Goal: Transaction & Acquisition: Obtain resource

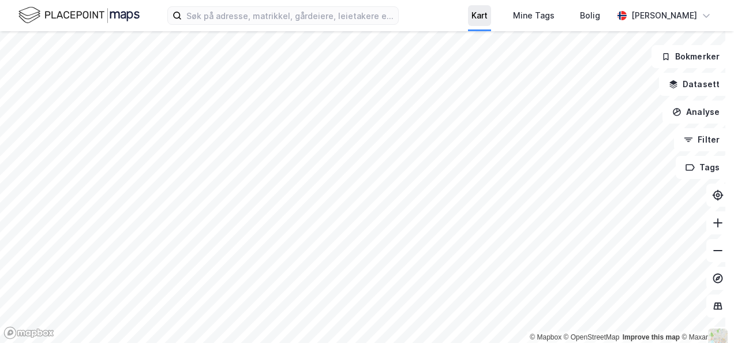
click at [487, 9] on div "Kart" at bounding box center [480, 16] width 16 height 14
click at [480, 18] on div "Kart" at bounding box center [480, 16] width 16 height 14
click at [481, 13] on div "Kart" at bounding box center [480, 16] width 16 height 14
click at [659, 23] on div "[PERSON_NAME]" at bounding box center [664, 15] width 103 height 23
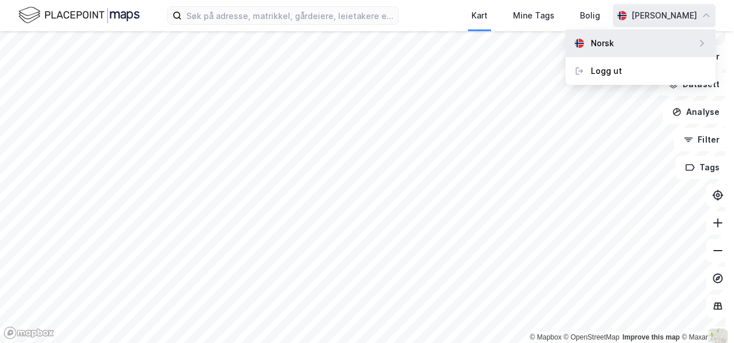
click at [594, 43] on div "Norsk" at bounding box center [602, 43] width 23 height 14
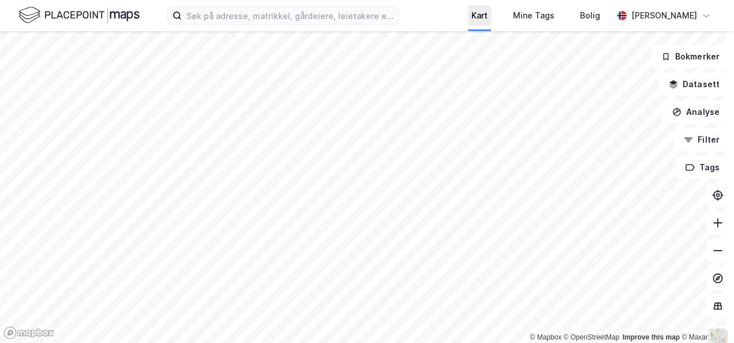
click at [481, 18] on div "Kart" at bounding box center [480, 16] width 16 height 14
click at [481, 14] on div "Kart" at bounding box center [480, 16] width 16 height 14
click at [75, 18] on img at bounding box center [78, 15] width 121 height 20
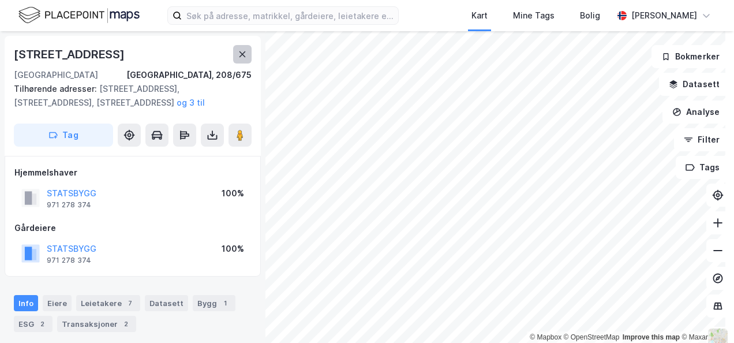
click at [243, 54] on icon at bounding box center [243, 54] width 6 height 6
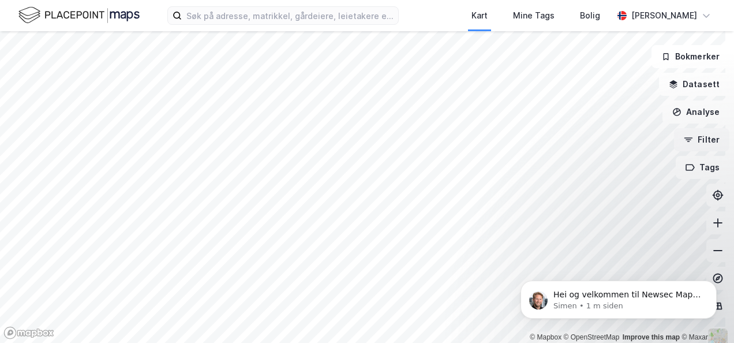
click at [688, 149] on button "Filter" at bounding box center [701, 139] width 55 height 23
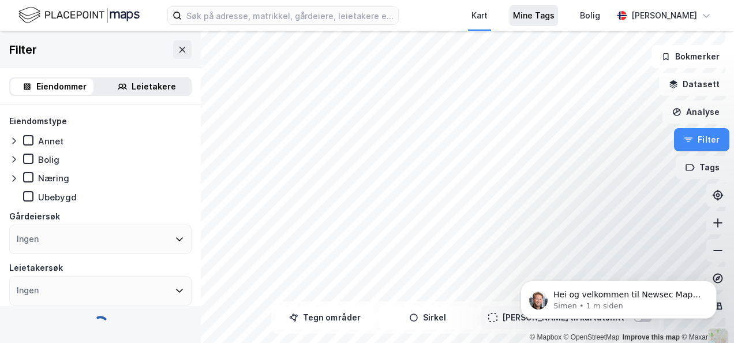
click at [535, 16] on div "Mine Tags" at bounding box center [534, 16] width 42 height 14
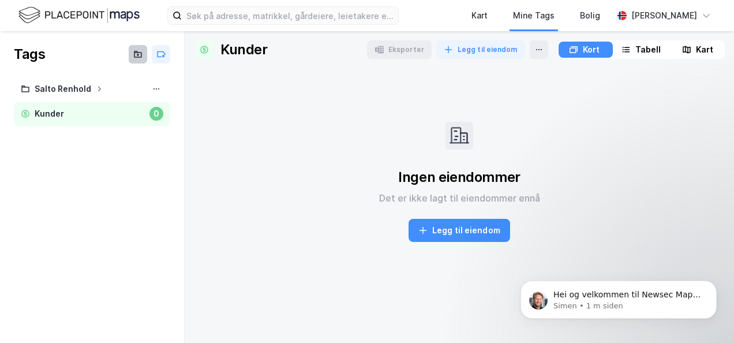
click at [138, 54] on icon at bounding box center [138, 55] width 0 height 2
click at [255, 161] on div "Ingen eiendommer Det er ikke lagt til eiendommer ennå Legg til eiendom" at bounding box center [459, 181] width 531 height 227
click at [484, 13] on div "Kart" at bounding box center [480, 16] width 16 height 14
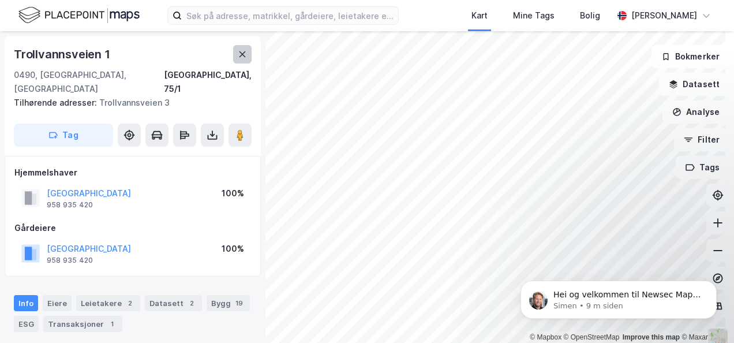
click at [242, 51] on icon at bounding box center [242, 54] width 9 height 9
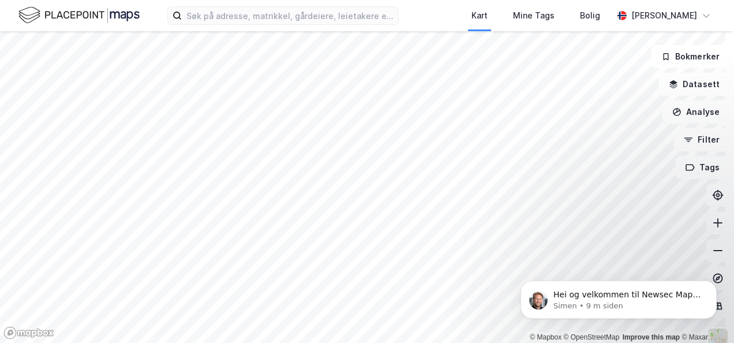
click html "Hei og velkommen til Newsec Maps, Tone Om det er du lurer på så er det bare å t…"
click at [687, 138] on button "Filter" at bounding box center [701, 139] width 55 height 23
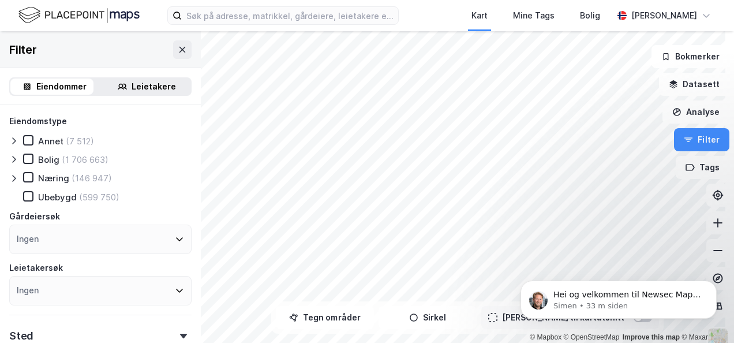
click at [147, 85] on div "Leietakere" at bounding box center [154, 87] width 44 height 14
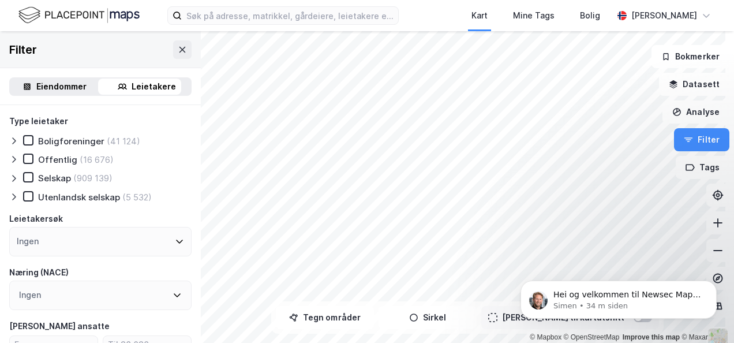
click at [70, 234] on div "Ingen" at bounding box center [100, 241] width 182 height 29
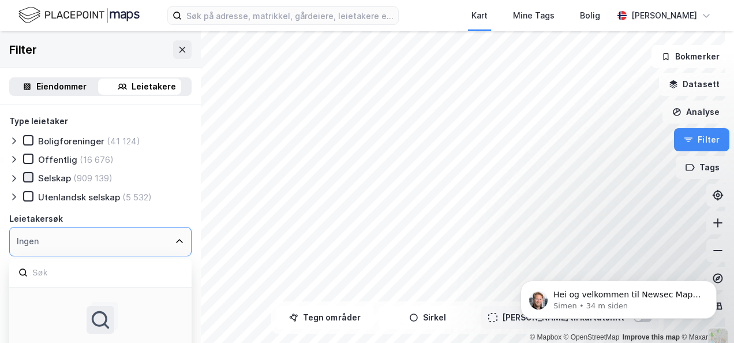
click at [28, 176] on icon at bounding box center [28, 177] width 8 height 8
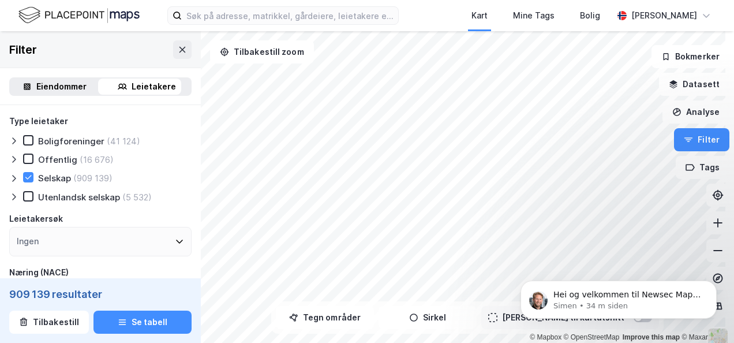
click at [13, 177] on icon at bounding box center [13, 178] width 9 height 9
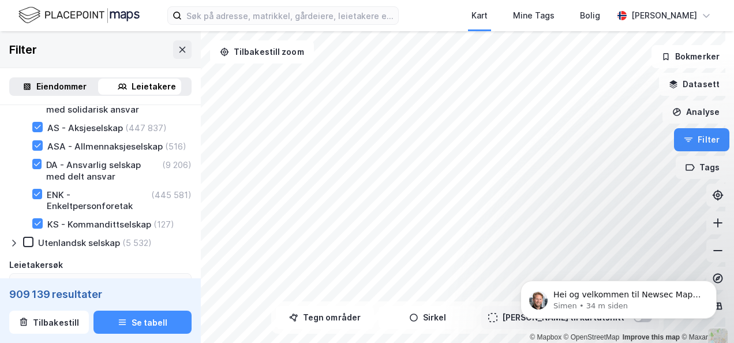
scroll to position [115, 0]
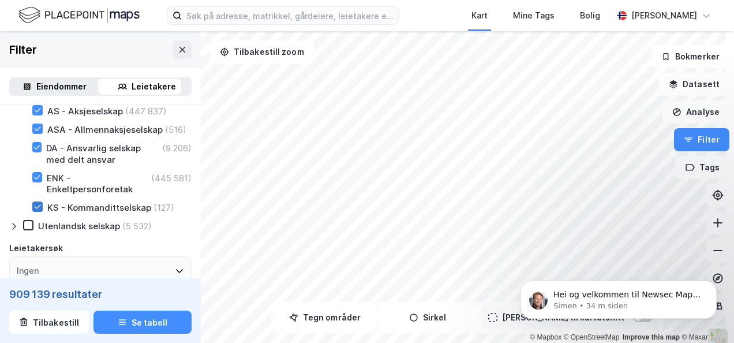
click at [39, 211] on icon at bounding box center [37, 207] width 8 height 8
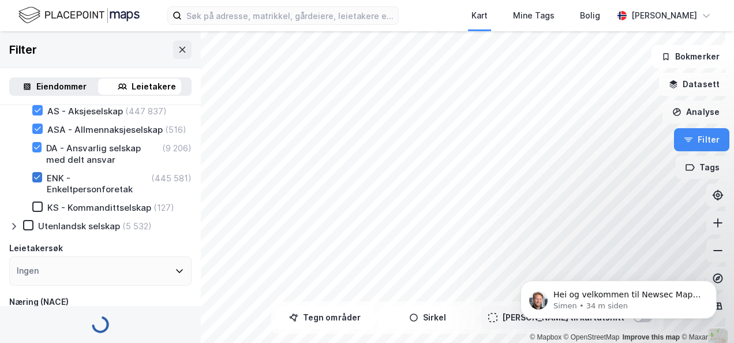
click at [39, 181] on icon at bounding box center [37, 177] width 8 height 8
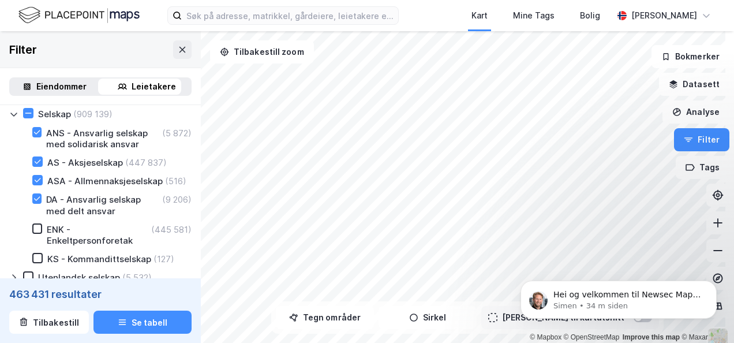
scroll to position [58, 0]
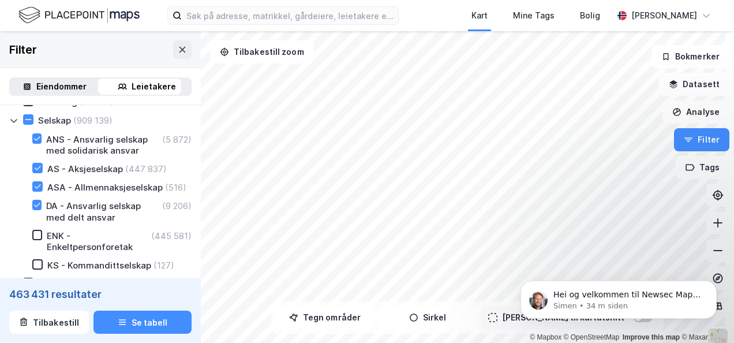
drag, startPoint x: 36, startPoint y: 216, endPoint x: 19, endPoint y: 224, distance: 18.6
click at [36, 209] on icon at bounding box center [37, 205] width 8 height 8
click at [35, 187] on icon at bounding box center [38, 187] width 6 height 4
click at [35, 136] on icon at bounding box center [37, 139] width 8 height 8
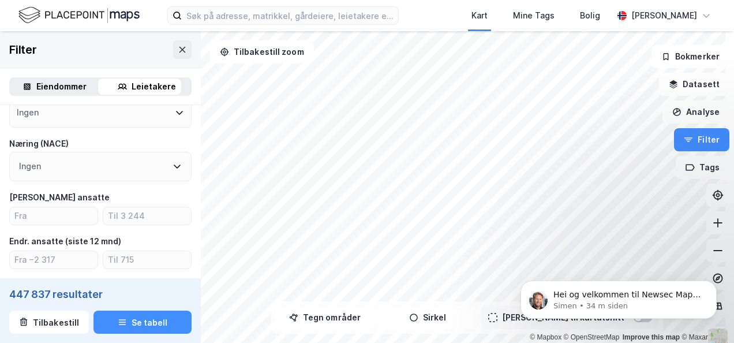
scroll to position [289, 0]
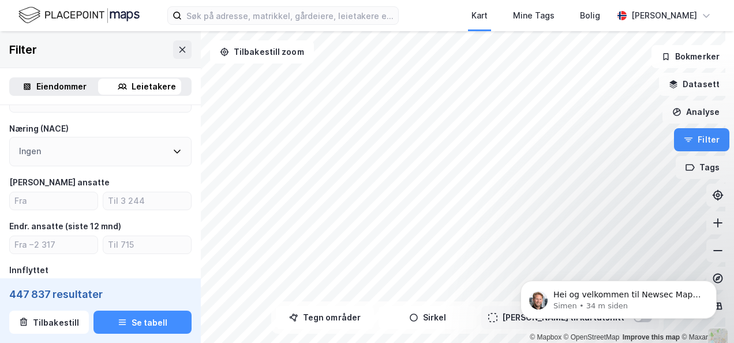
click at [173, 156] on icon at bounding box center [177, 151] width 9 height 9
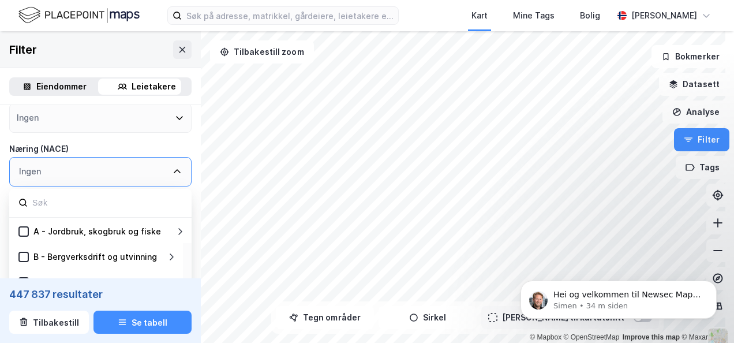
scroll to position [231, 0]
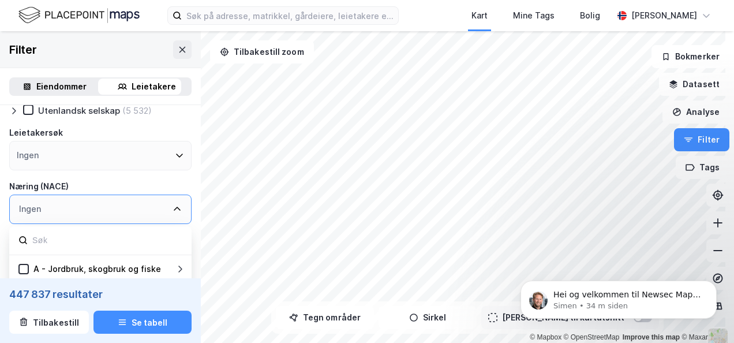
click at [173, 214] on icon at bounding box center [177, 208] width 9 height 9
click at [173, 220] on div "Ingen" at bounding box center [100, 209] width 182 height 29
drag, startPoint x: 176, startPoint y: 225, endPoint x: 167, endPoint y: 181, distance: 44.6
click at [176, 224] on div "Ingen" at bounding box center [100, 209] width 182 height 29
click at [167, 170] on div "Ingen" at bounding box center [100, 155] width 182 height 29
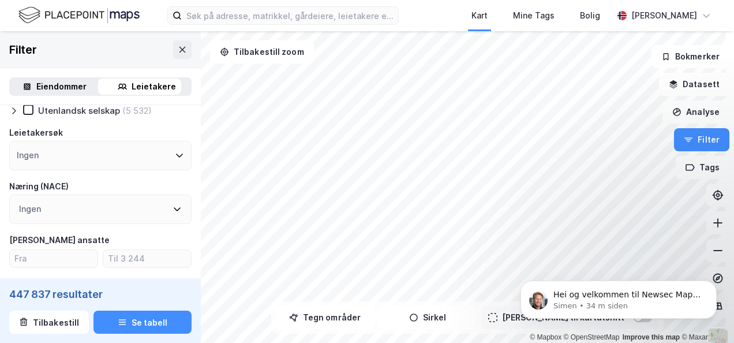
click at [165, 103] on div "Eiendommer Leietakere" at bounding box center [100, 86] width 201 height 37
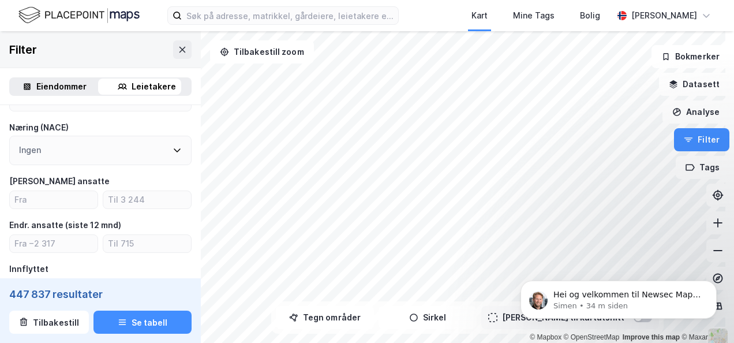
scroll to position [289, 0]
click at [27, 210] on input "number" at bounding box center [54, 200] width 88 height 17
click at [20, 209] on input "number" at bounding box center [54, 200] width 88 height 17
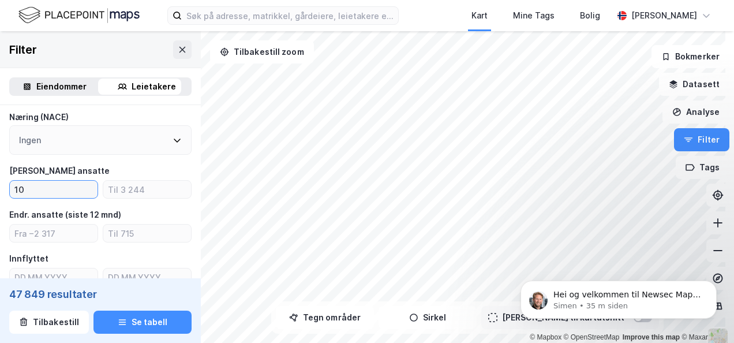
type input "10"
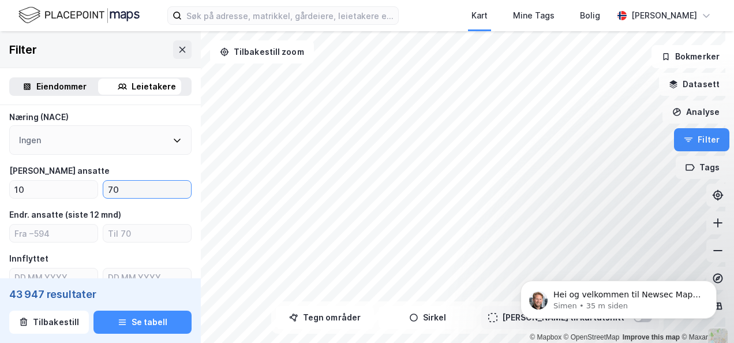
type input "70"
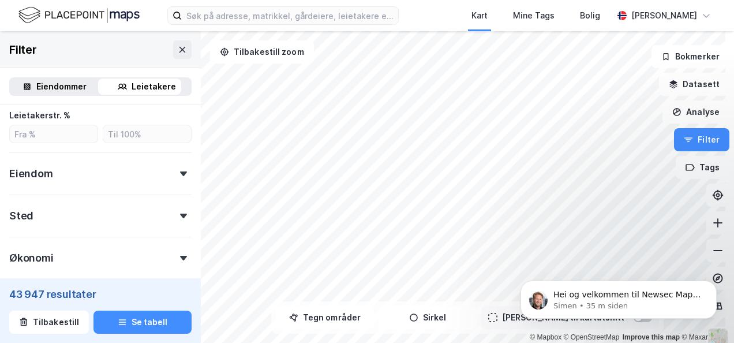
scroll to position [577, 0]
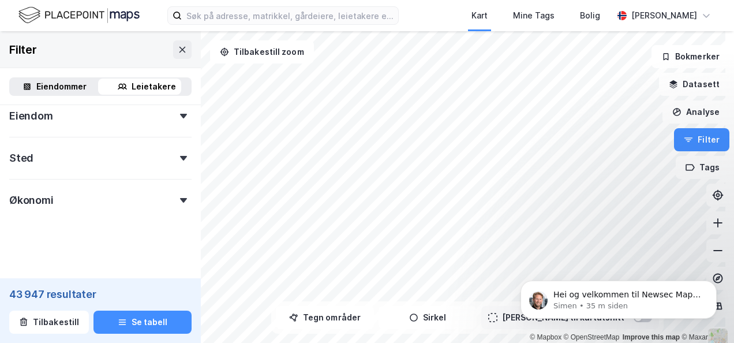
click at [180, 118] on icon at bounding box center [183, 116] width 7 height 5
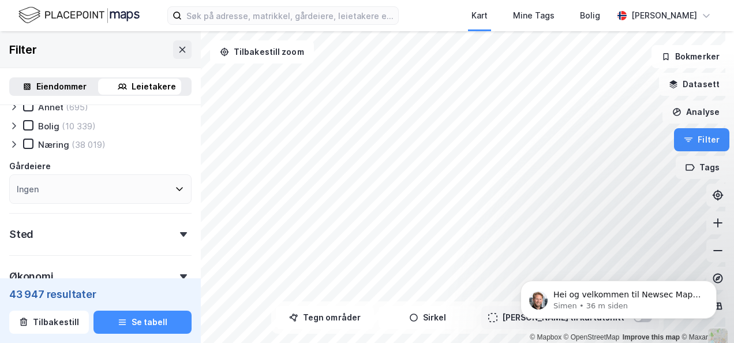
scroll to position [635, 0]
click at [13, 148] on icon at bounding box center [13, 143] width 9 height 9
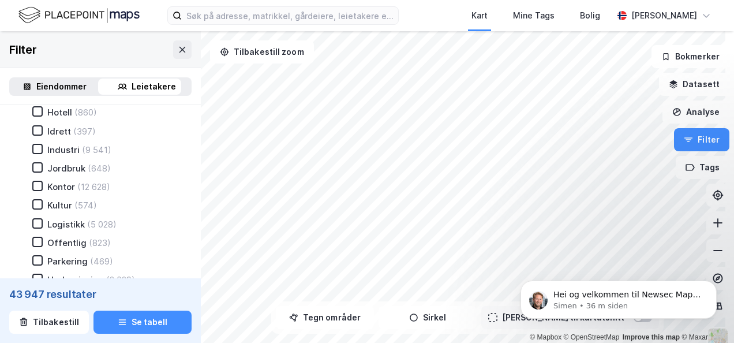
scroll to position [751, 0]
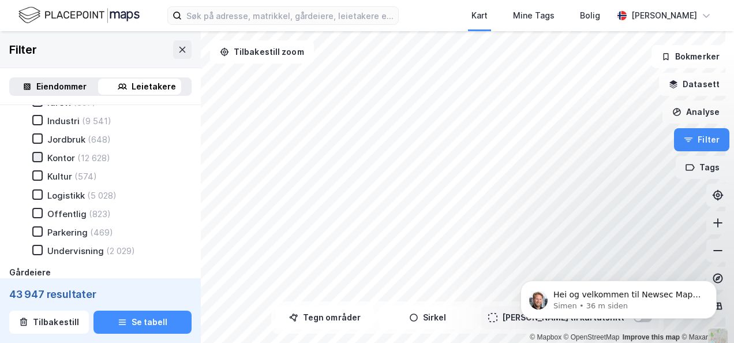
click at [36, 161] on icon at bounding box center [37, 157] width 8 height 8
click at [714, 285] on icon "Dismiss notification" at bounding box center [713, 284] width 4 height 4
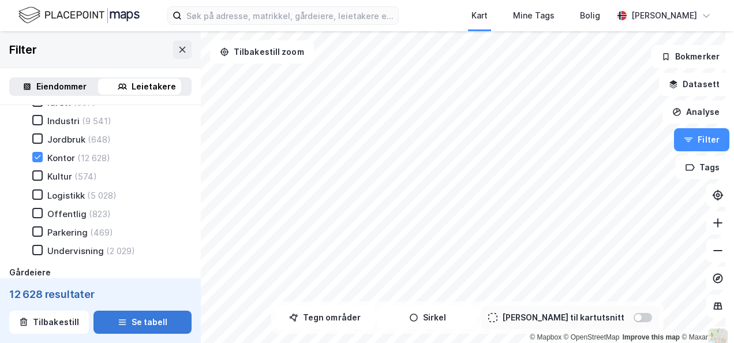
click at [128, 323] on button "Se tabell" at bounding box center [143, 322] width 98 height 23
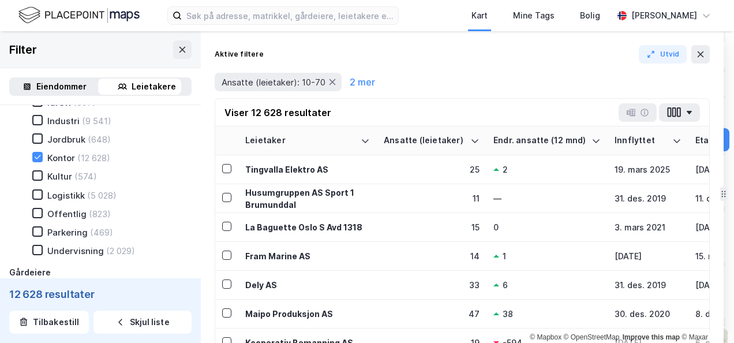
drag, startPoint x: 463, startPoint y: 204, endPoint x: 718, endPoint y: 171, distance: 257.4
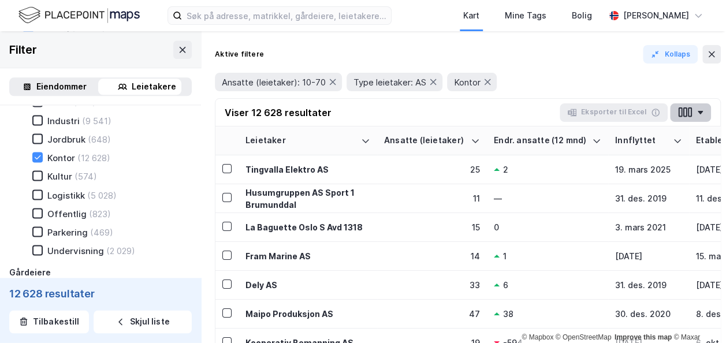
click at [680, 115] on icon "button" at bounding box center [680, 112] width 4 height 10
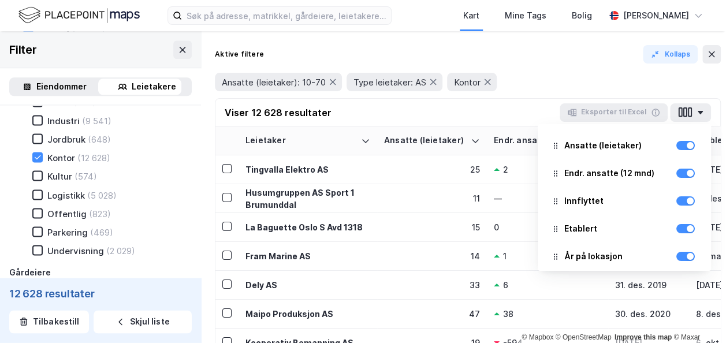
scroll to position [28, 0]
click at [676, 201] on div at bounding box center [685, 200] width 18 height 9
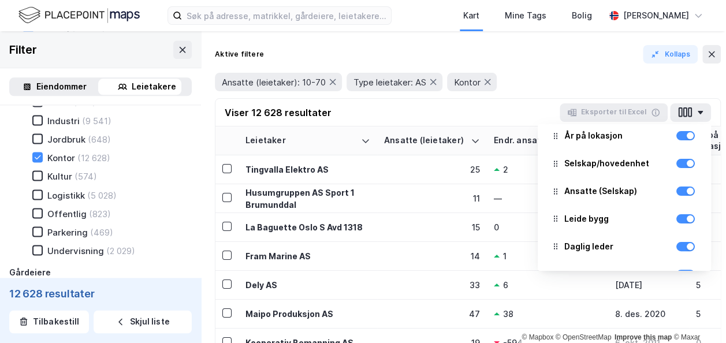
scroll to position [115, 0]
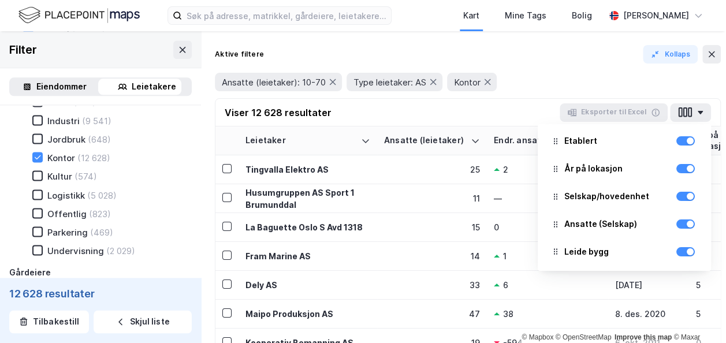
click at [675, 261] on div "Leide bygg" at bounding box center [624, 251] width 155 height 25
click at [686, 252] on div at bounding box center [689, 251] width 7 height 7
click at [676, 252] on div at bounding box center [685, 251] width 18 height 9
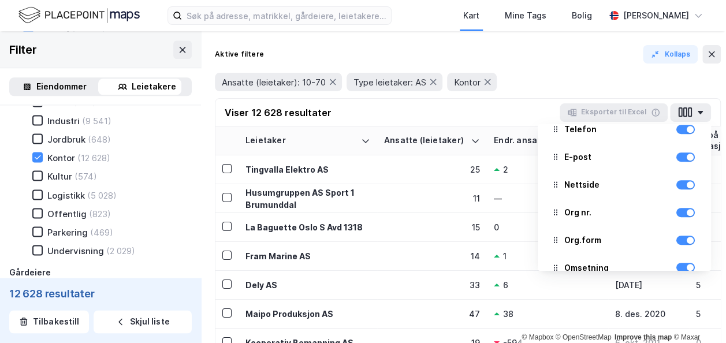
scroll to position [346, 0]
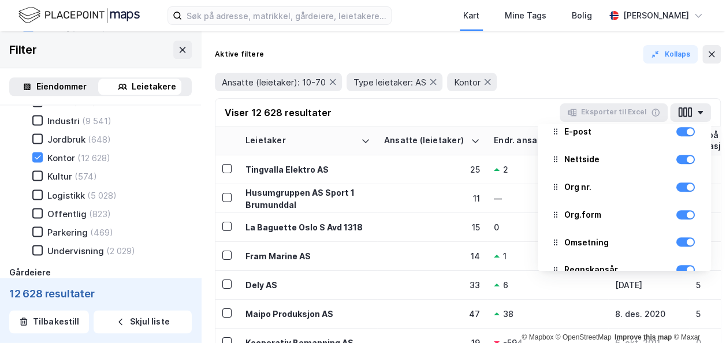
click at [672, 222] on div "Org.form" at bounding box center [624, 214] width 155 height 25
click at [676, 218] on div at bounding box center [685, 214] width 18 height 9
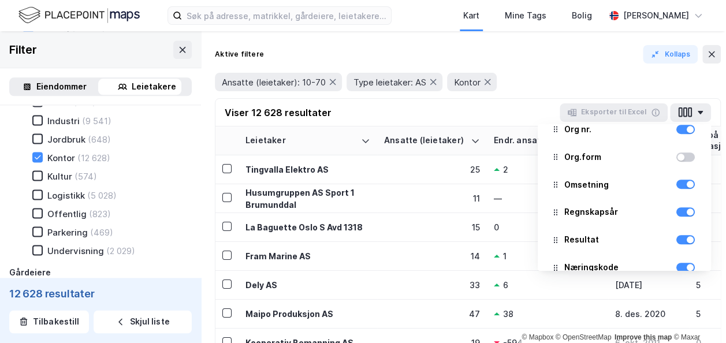
scroll to position [462, 0]
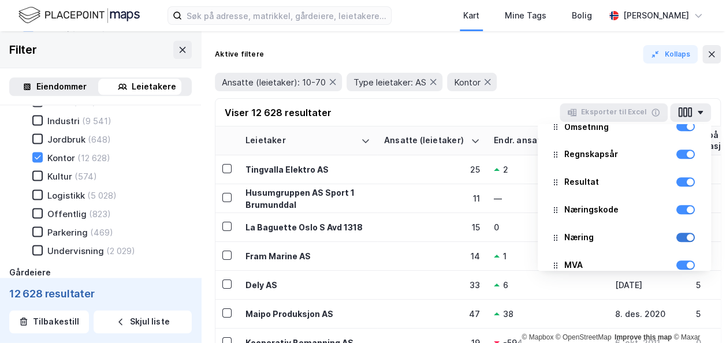
click at [676, 236] on div at bounding box center [685, 237] width 18 height 9
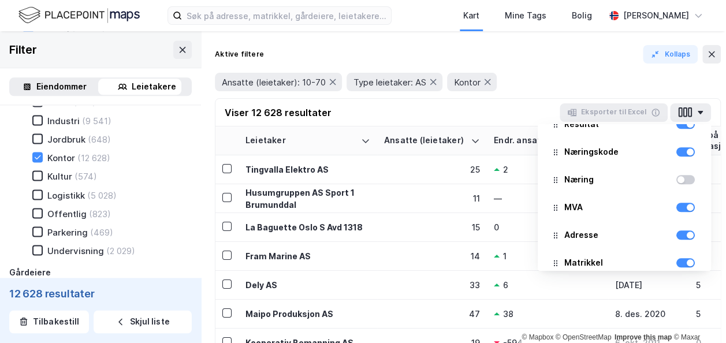
scroll to position [577, 0]
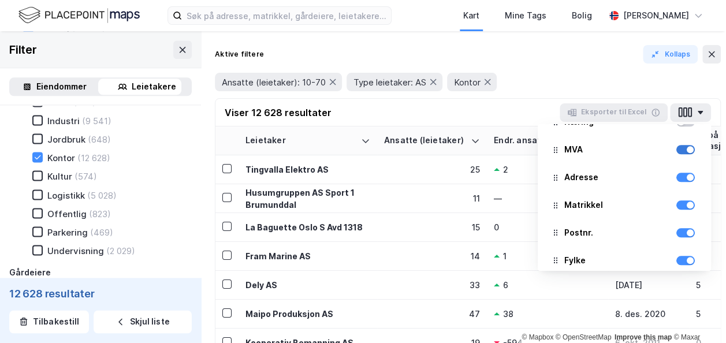
click at [676, 151] on div at bounding box center [685, 149] width 18 height 9
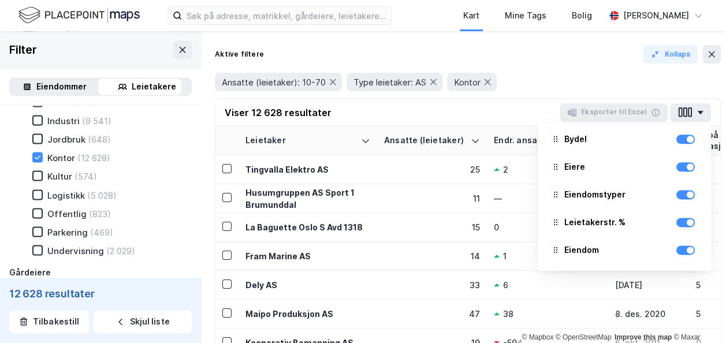
scroll to position [755, 0]
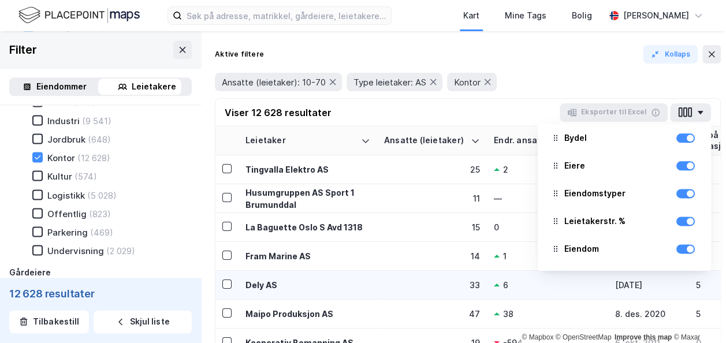
click at [543, 276] on td "6" at bounding box center [547, 285] width 121 height 29
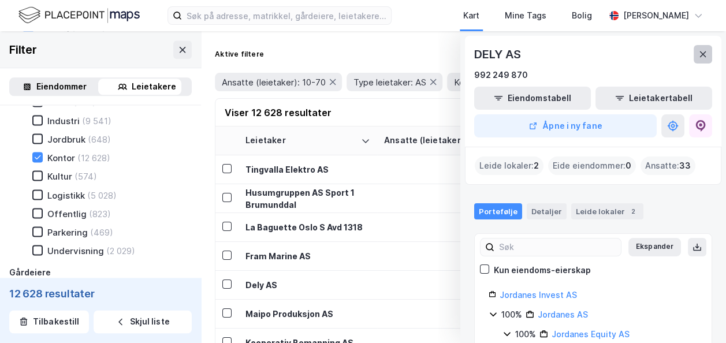
click at [698, 50] on icon at bounding box center [702, 54] width 9 height 9
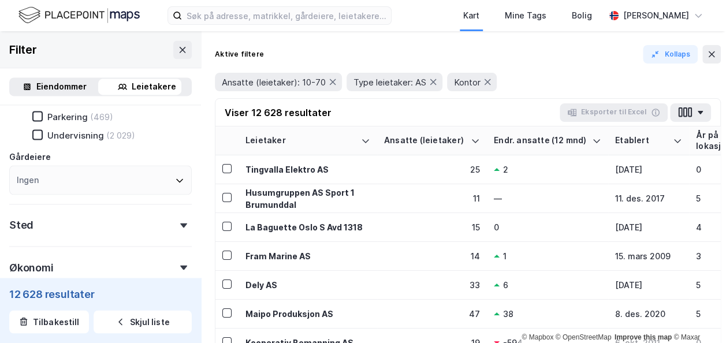
scroll to position [949, 0]
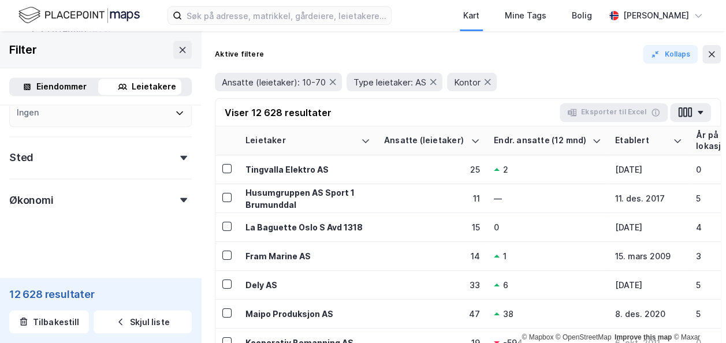
click at [180, 157] on icon at bounding box center [183, 157] width 7 height 5
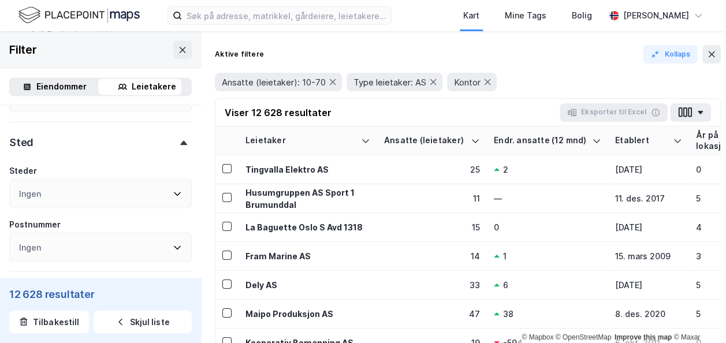
scroll to position [1056, 0]
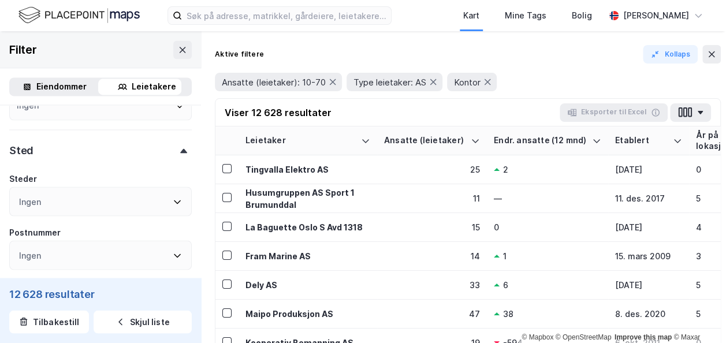
click at [174, 204] on icon at bounding box center [177, 202] width 7 height 4
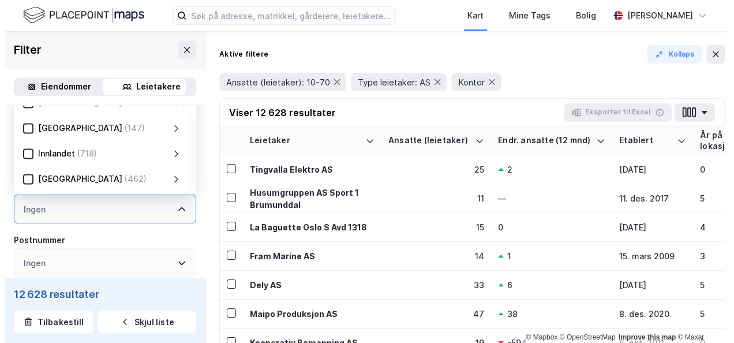
scroll to position [58, 0]
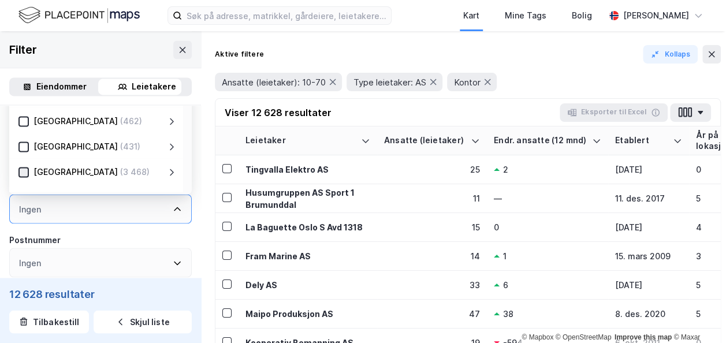
click at [22, 176] on icon at bounding box center [24, 172] width 8 height 8
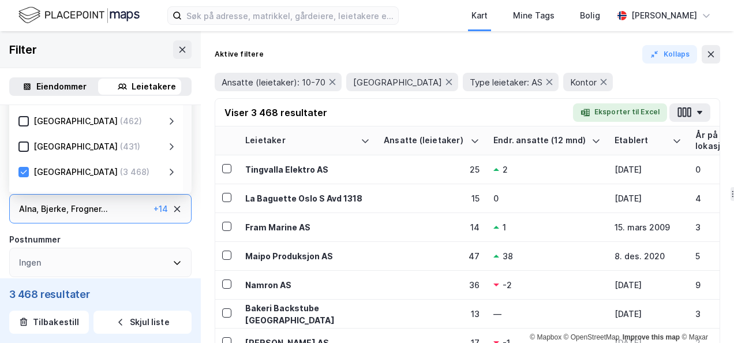
scroll to position [921, 0]
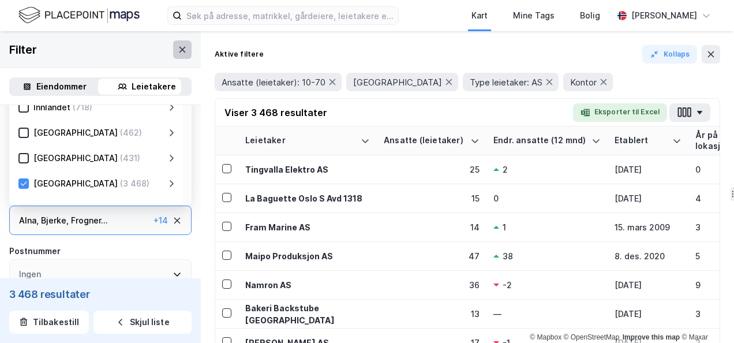
click at [178, 48] on icon at bounding box center [182, 49] width 9 height 9
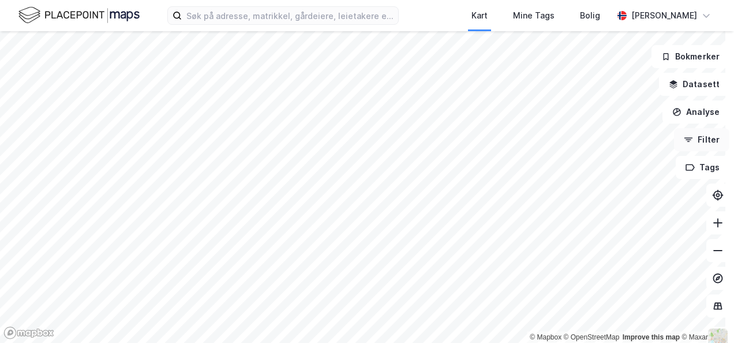
click at [678, 134] on button "Filter" at bounding box center [701, 139] width 55 height 23
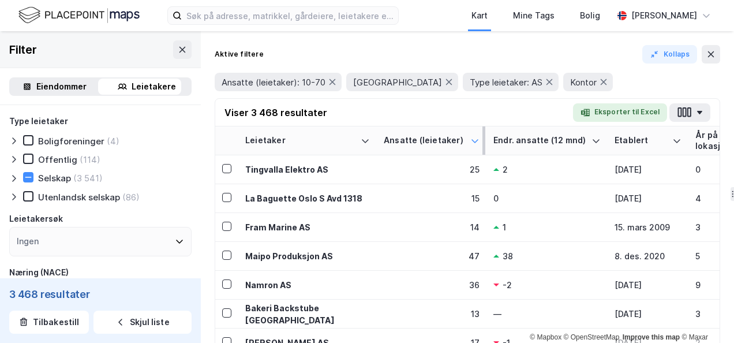
click at [474, 141] on icon at bounding box center [475, 140] width 7 height 3
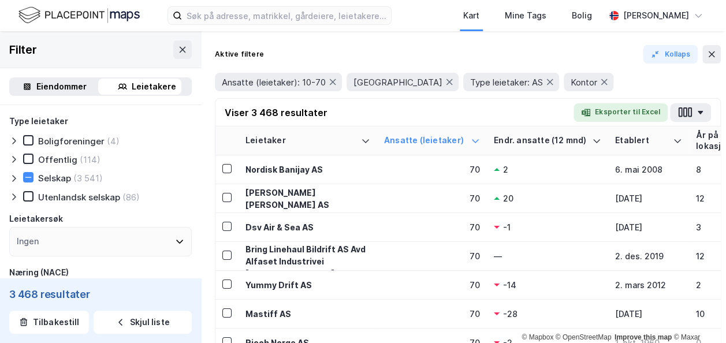
click at [618, 113] on button "Eksporter til Excel" at bounding box center [620, 112] width 94 height 18
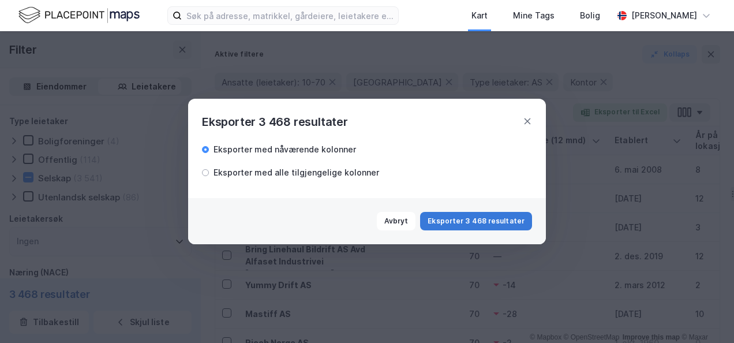
click at [478, 223] on button "Eksporter 3 468 resultater" at bounding box center [476, 221] width 112 height 18
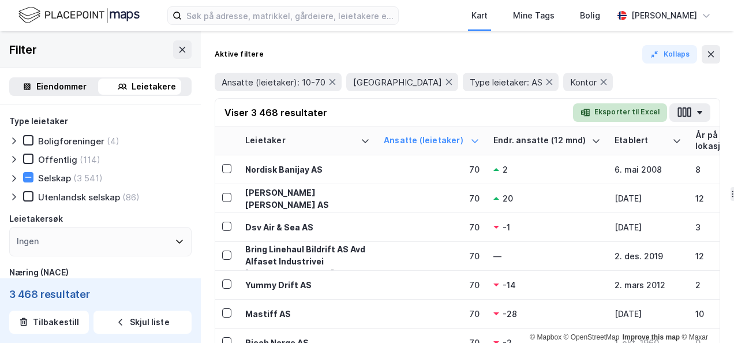
click at [614, 110] on button "Eksporter til Excel" at bounding box center [620, 112] width 94 height 18
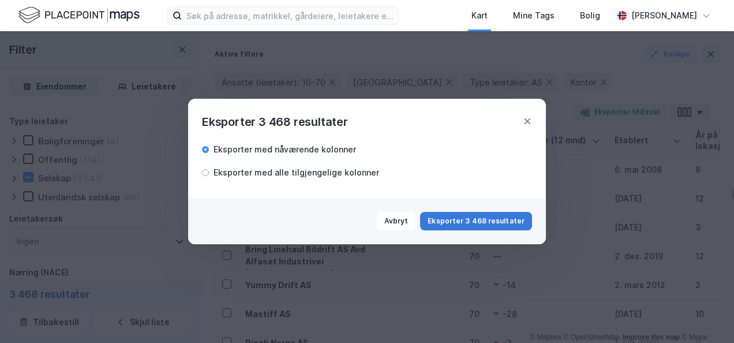
click at [495, 222] on button "Eksporter 3 468 resultater" at bounding box center [476, 221] width 112 height 18
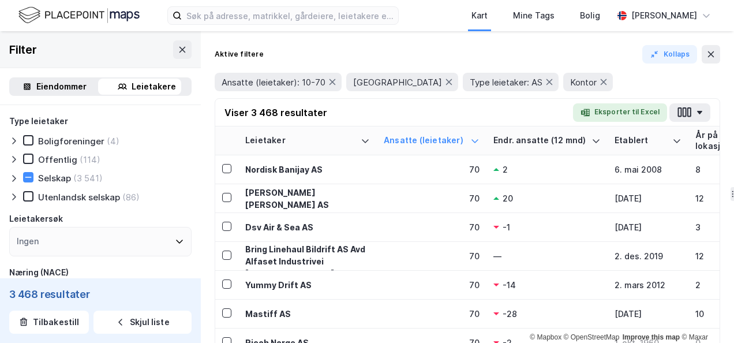
drag, startPoint x: 409, startPoint y: 35, endPoint x: 413, endPoint y: 44, distance: 10.1
click at [409, 35] on div "Aktive filtere Kollaps Ansatte (leietaker): 10-70 [GEOGRAPHIC_DATA] Type leieta…" at bounding box center [467, 187] width 533 height 312
click at [683, 112] on icon "button" at bounding box center [684, 112] width 15 height 12
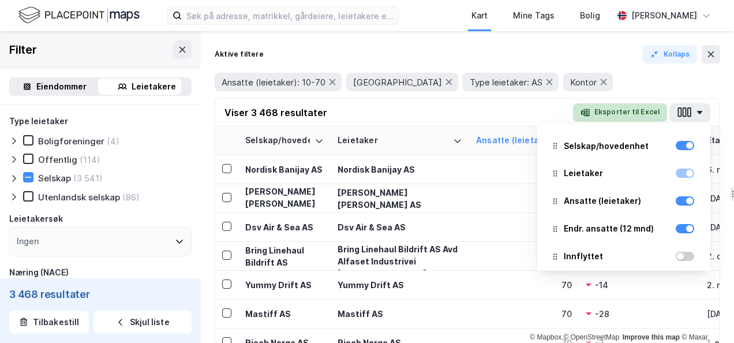
click at [613, 110] on button "Eksporter til Excel" at bounding box center [620, 112] width 94 height 18
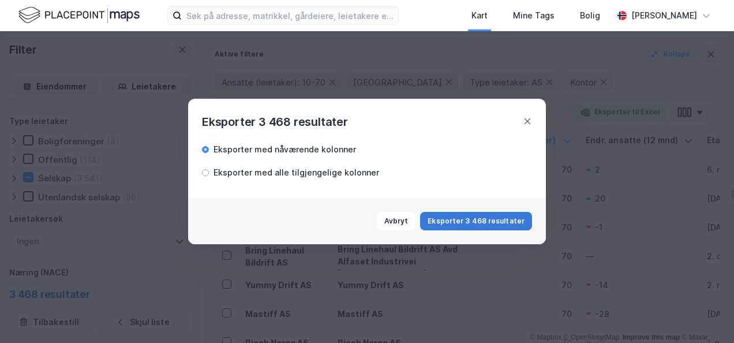
click at [476, 223] on button "Eksporter 3 468 resultater" at bounding box center [476, 221] width 112 height 18
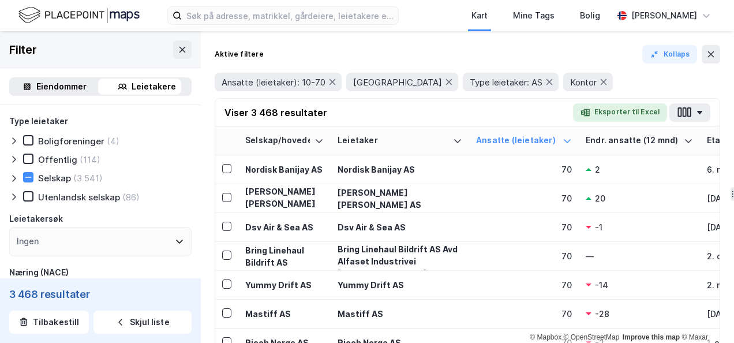
click at [426, 36] on div "Aktive filtere Kollaps Ansatte (leietaker): 10-70 [GEOGRAPHIC_DATA] Type leieta…" at bounding box center [467, 187] width 533 height 312
click at [686, 112] on icon "button" at bounding box center [685, 112] width 4 height 10
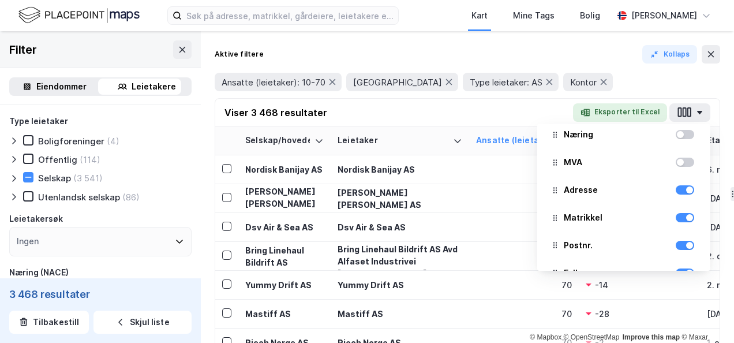
scroll to position [577, 0]
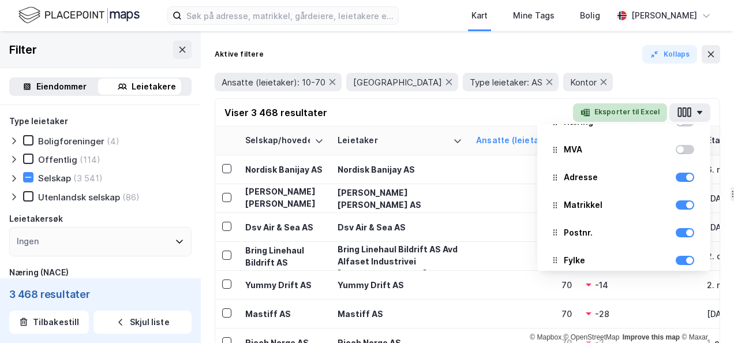
click at [624, 109] on button "Eksporter til Excel" at bounding box center [620, 112] width 94 height 18
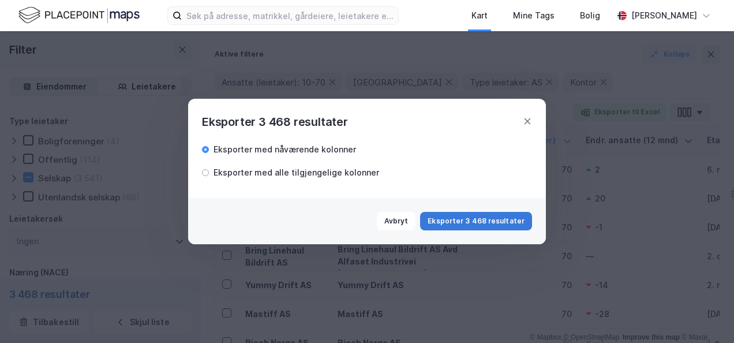
click at [475, 220] on button "Eksporter 3 468 resultater" at bounding box center [476, 221] width 112 height 18
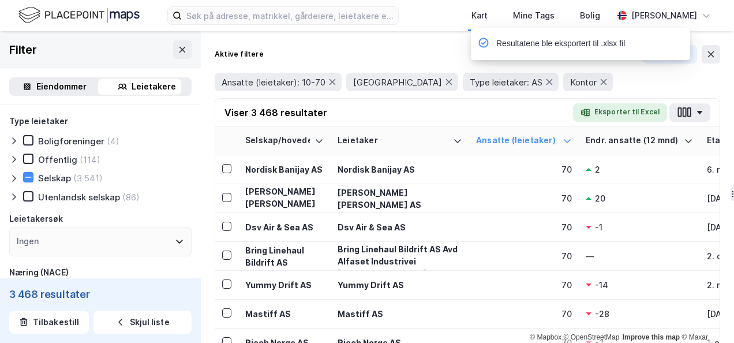
click at [390, 58] on div "Aktive filtere Kollaps" at bounding box center [468, 54] width 506 height 18
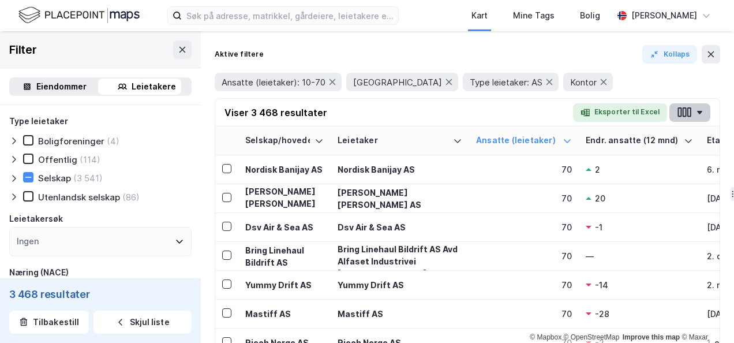
click at [685, 109] on icon "button" at bounding box center [684, 112] width 15 height 12
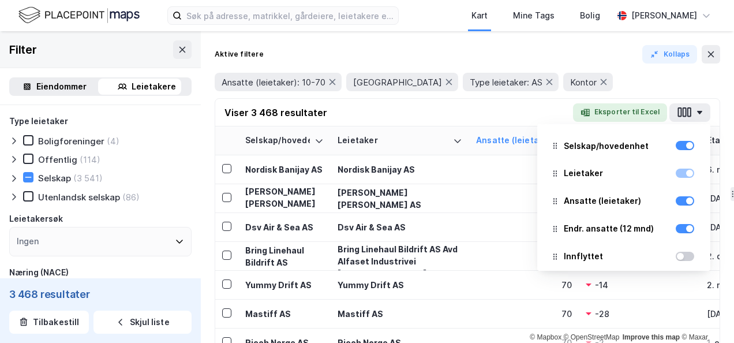
click at [580, 48] on div "Aktive filtere Kollaps" at bounding box center [468, 54] width 506 height 18
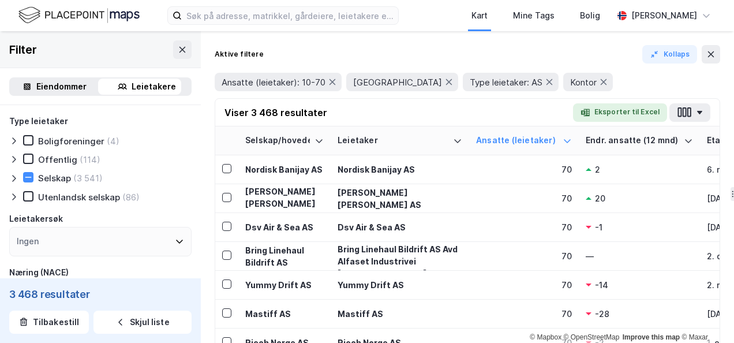
click at [140, 85] on div "Leietakere" at bounding box center [154, 87] width 44 height 14
click at [14, 181] on icon at bounding box center [13, 178] width 9 height 9
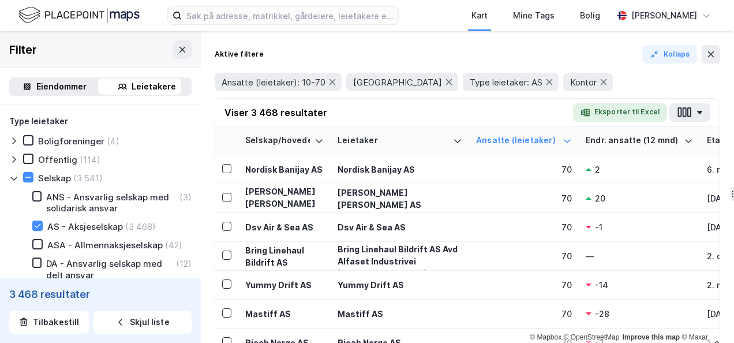
click at [11, 177] on icon at bounding box center [13, 179] width 6 height 4
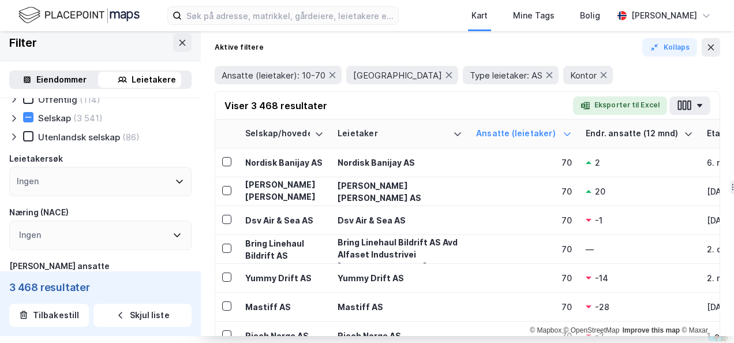
scroll to position [0, 0]
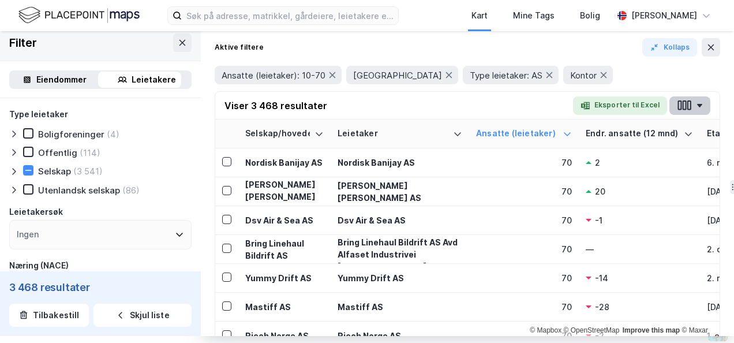
click at [688, 105] on icon "button" at bounding box center [690, 105] width 4 height 10
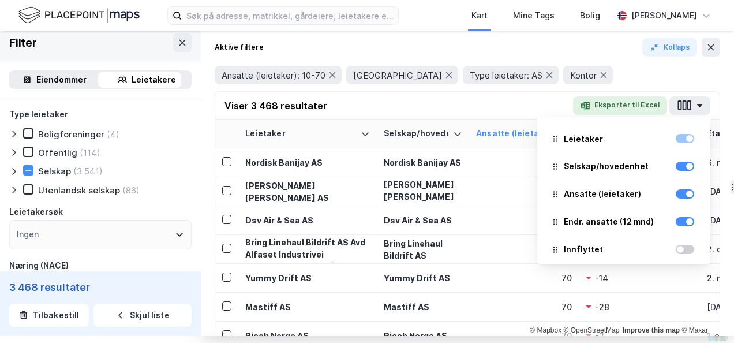
click at [555, 170] on div at bounding box center [555, 166] width 3 height 14
click at [633, 170] on div "Selskap/hovedenhet" at bounding box center [606, 166] width 85 height 14
click at [588, 171] on div "Selskap/hovedenhet" at bounding box center [606, 166] width 85 height 14
click at [617, 105] on button "Eksporter til Excel" at bounding box center [620, 105] width 94 height 18
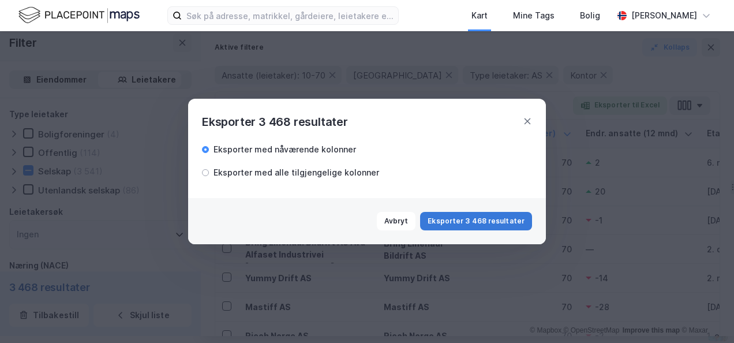
click at [464, 221] on button "Eksporter 3 468 resultater" at bounding box center [476, 221] width 112 height 18
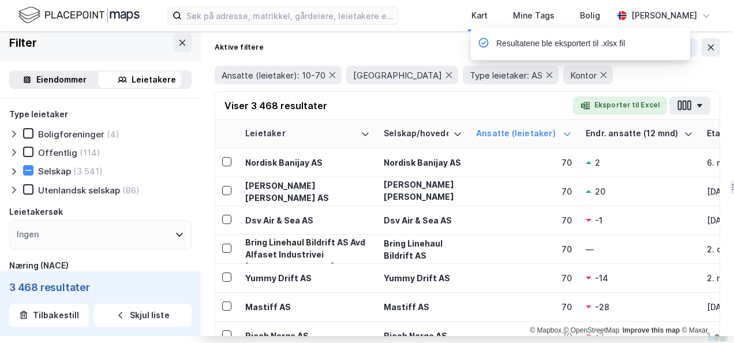
click at [427, 24] on div "Kart Mine Tags [PERSON_NAME] Tone [PERSON_NAME]" at bounding box center [367, 15] width 734 height 31
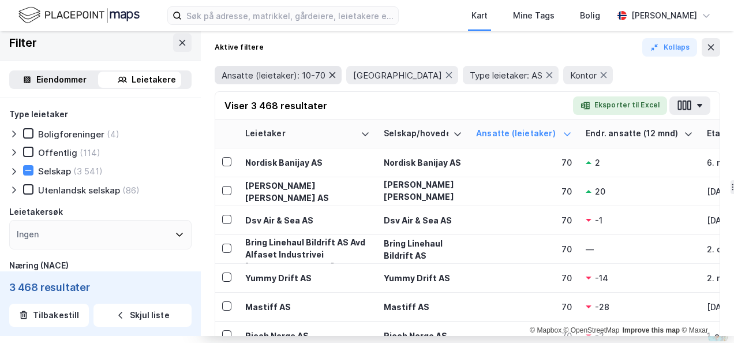
click at [332, 76] on icon at bounding box center [332, 74] width 9 height 9
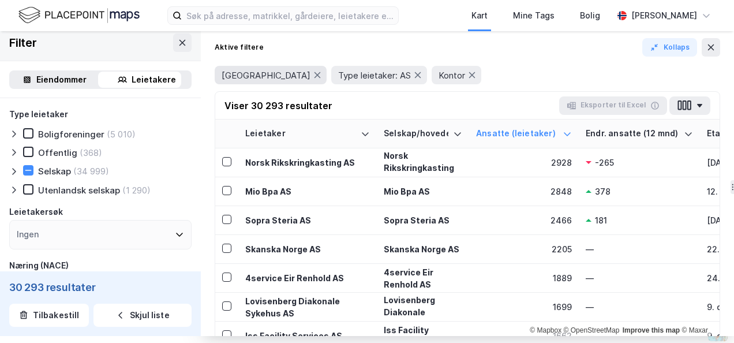
click at [249, 70] on div "[GEOGRAPHIC_DATA]" at bounding box center [271, 75] width 112 height 18
click at [313, 75] on icon at bounding box center [317, 74] width 9 height 9
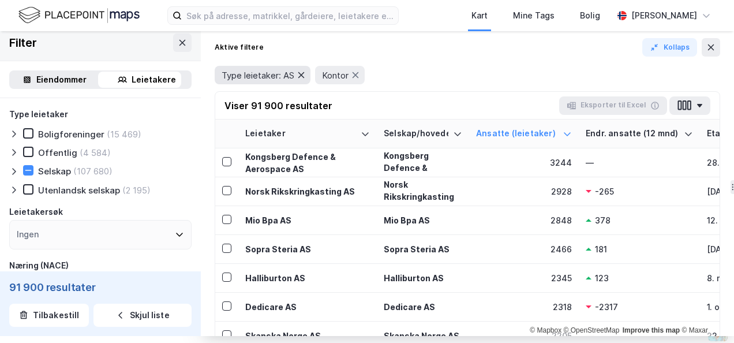
click at [304, 77] on icon at bounding box center [301, 74] width 9 height 9
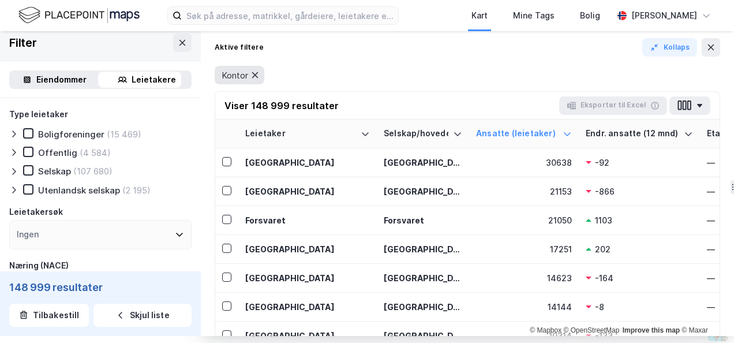
click at [257, 72] on icon at bounding box center [255, 74] width 9 height 9
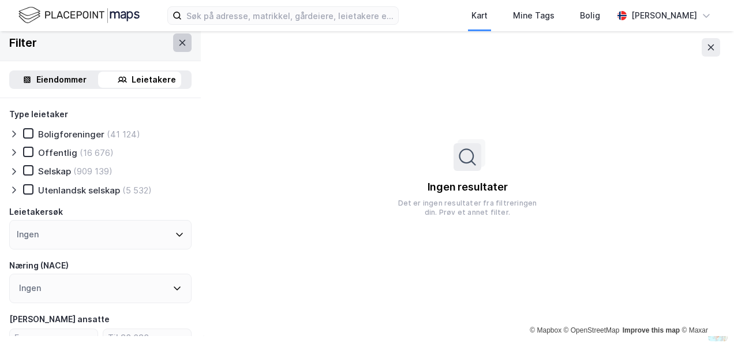
click at [178, 41] on icon at bounding box center [182, 42] width 9 height 9
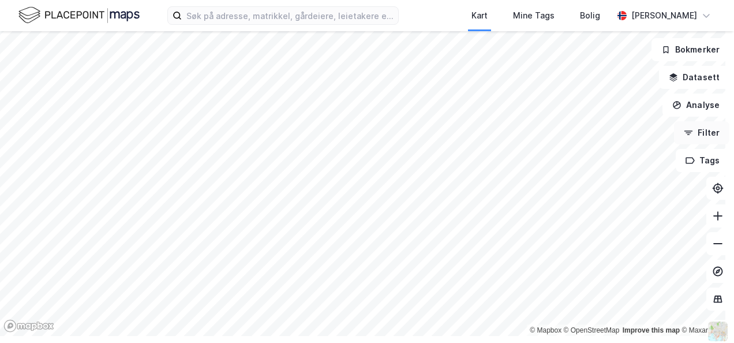
click at [693, 136] on button "Filter" at bounding box center [701, 132] width 55 height 23
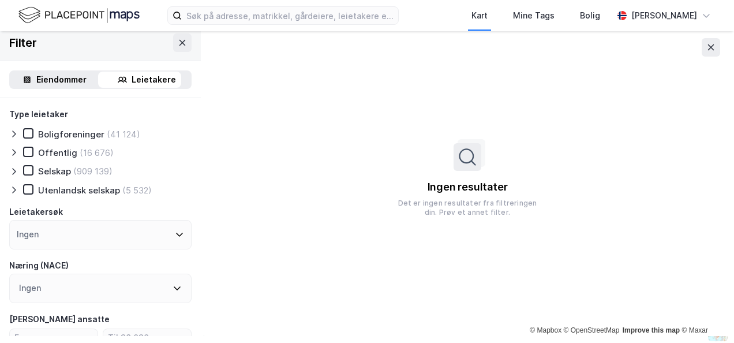
click at [40, 81] on div "Eiendommer" at bounding box center [61, 80] width 50 height 14
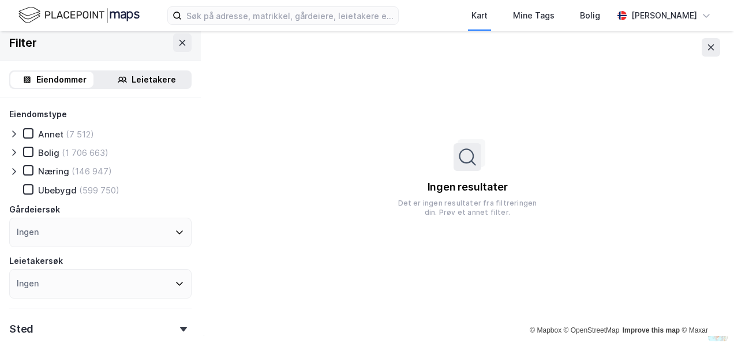
click at [148, 81] on div "Leietakere" at bounding box center [154, 80] width 44 height 14
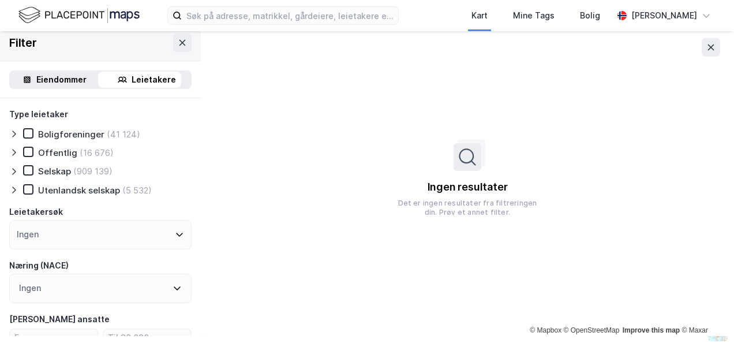
click at [14, 173] on icon at bounding box center [13, 171] width 3 height 7
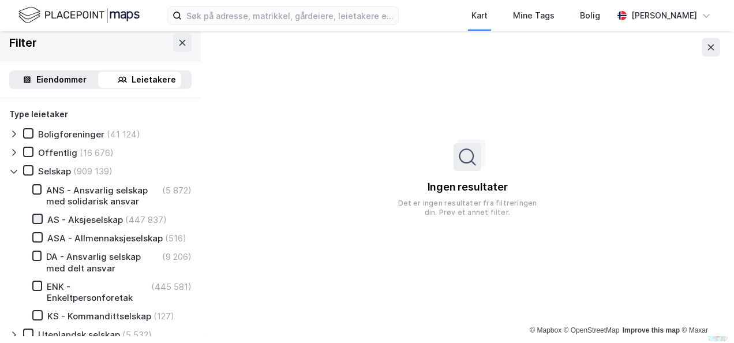
click at [39, 218] on icon at bounding box center [37, 219] width 8 height 8
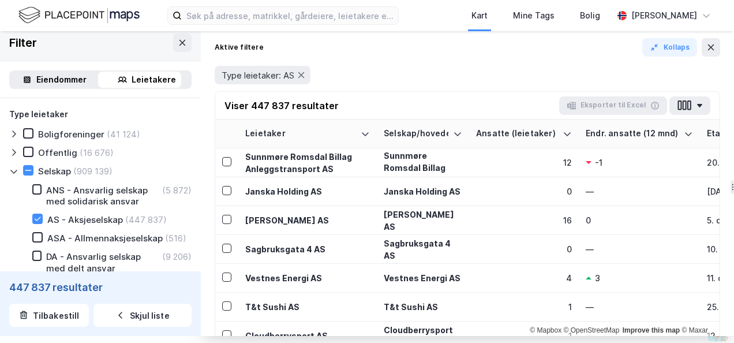
click at [14, 171] on icon at bounding box center [13, 171] width 9 height 9
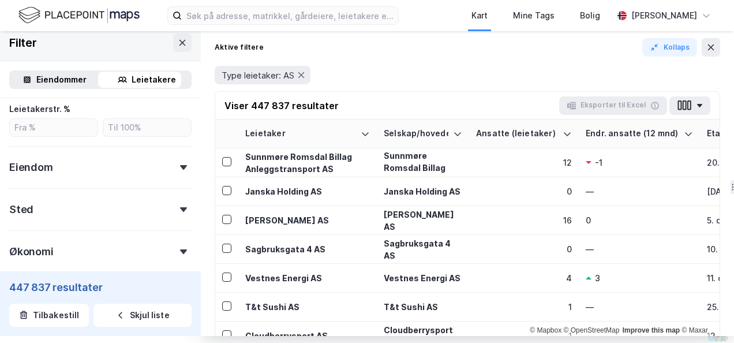
scroll to position [404, 0]
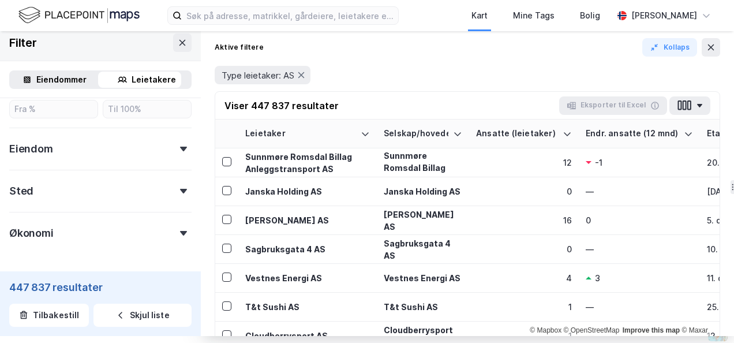
click at [180, 192] on icon at bounding box center [183, 191] width 7 height 5
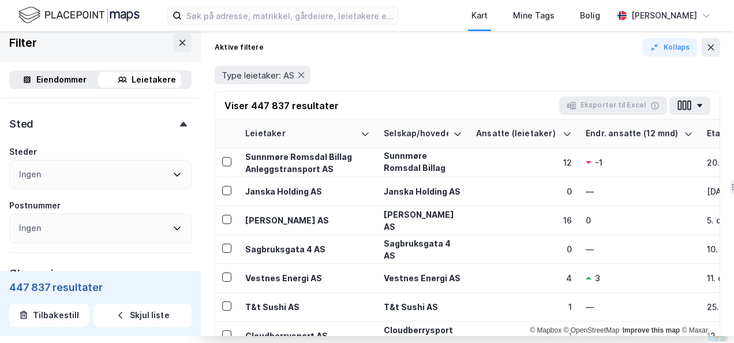
scroll to position [520, 0]
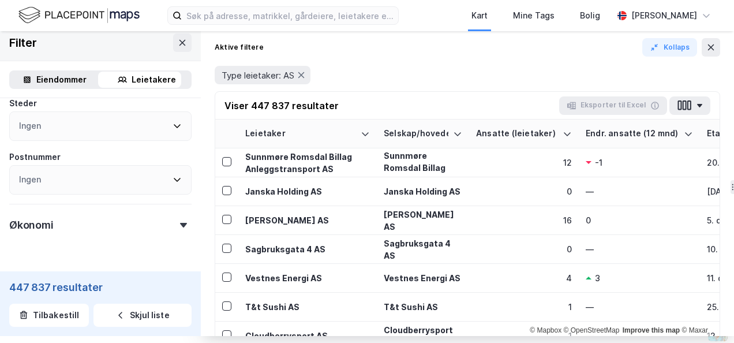
click at [173, 129] on icon at bounding box center [177, 125] width 9 height 9
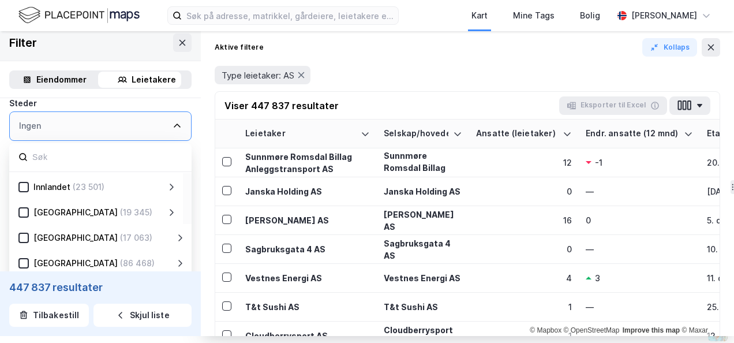
scroll to position [115, 0]
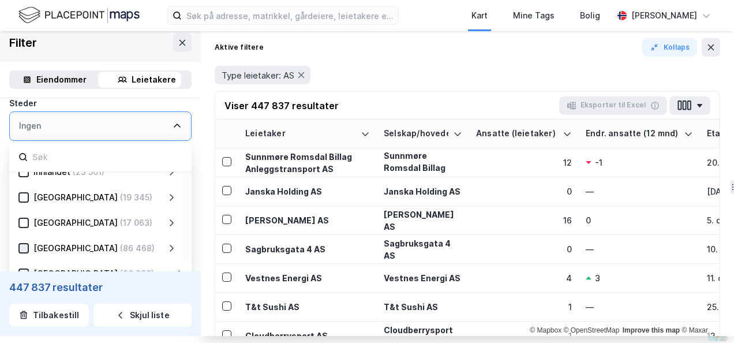
click at [21, 247] on icon at bounding box center [24, 248] width 8 height 8
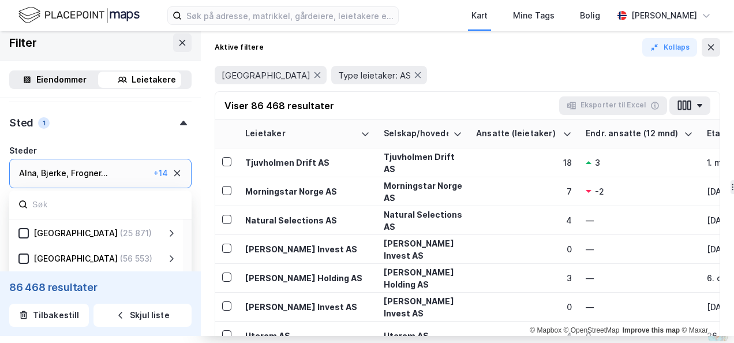
scroll to position [462, 0]
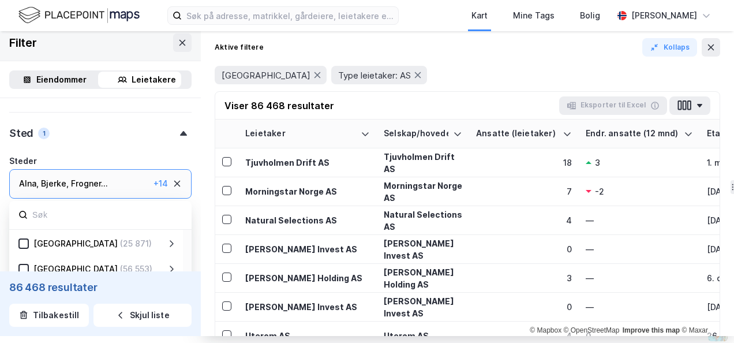
click at [155, 156] on div "Steder" at bounding box center [100, 161] width 182 height 14
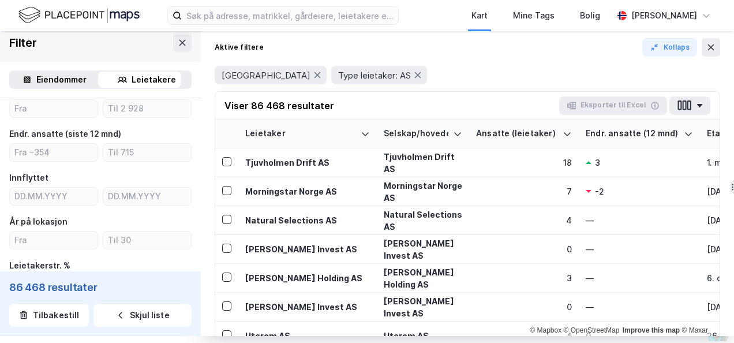
scroll to position [173, 0]
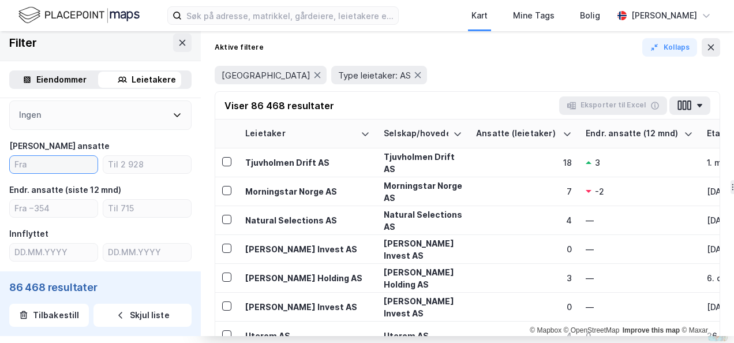
click at [43, 160] on input "number" at bounding box center [54, 164] width 88 height 17
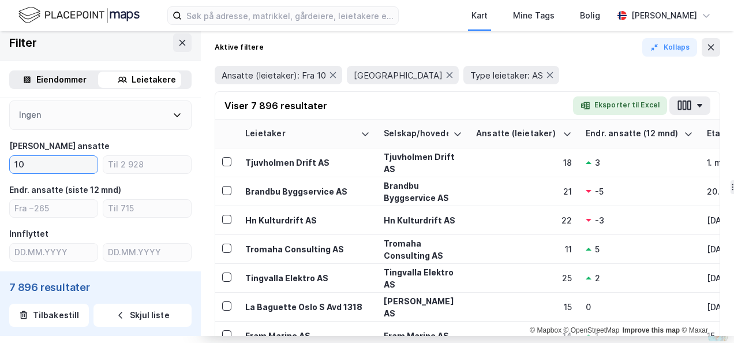
type input "10"
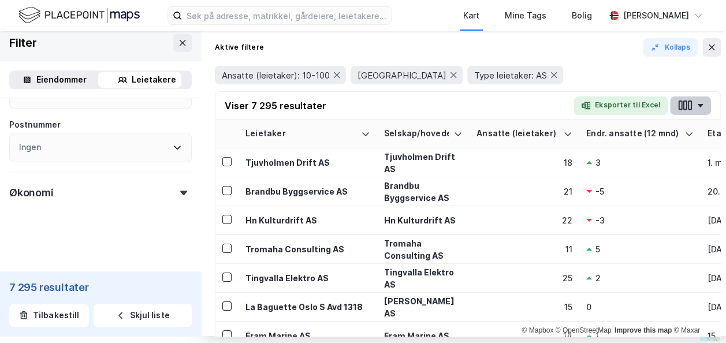
click at [688, 104] on icon "button" at bounding box center [684, 105] width 15 height 12
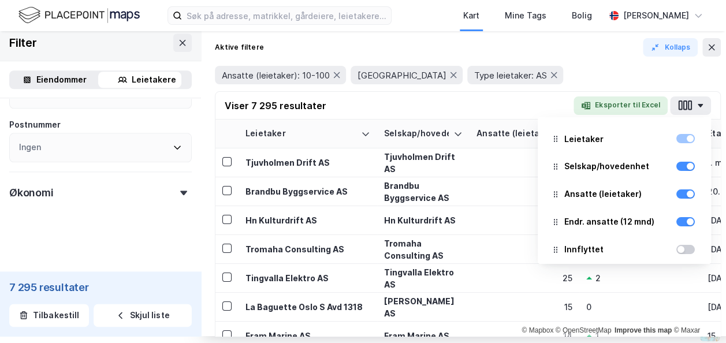
click at [529, 64] on div "Ansatte (leietaker): 10-100 [GEOGRAPHIC_DATA] Type leietaker: AS" at bounding box center [468, 75] width 506 height 32
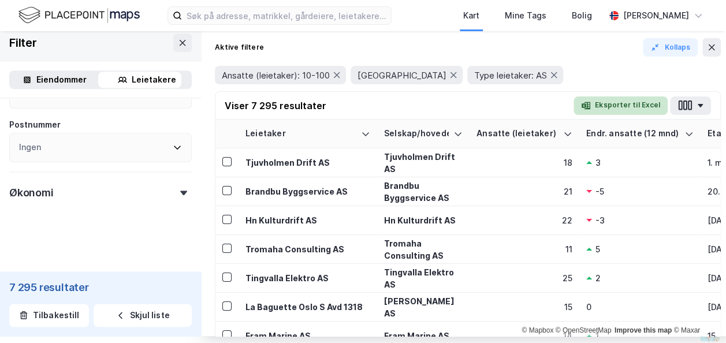
click at [620, 106] on button "Eksporter til Excel" at bounding box center [620, 105] width 94 height 18
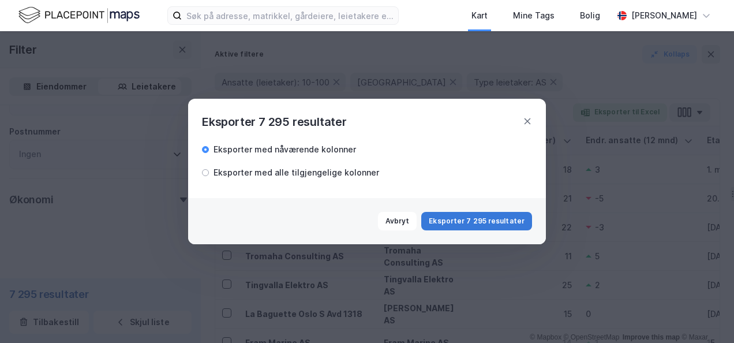
click at [461, 216] on button "Eksporter 7 295 resultater" at bounding box center [476, 221] width 111 height 18
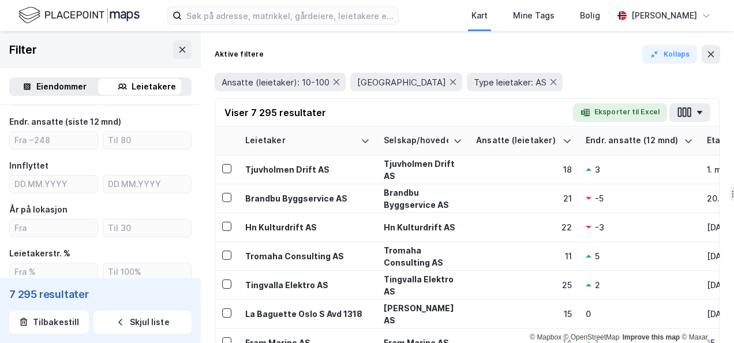
scroll to position [206, 0]
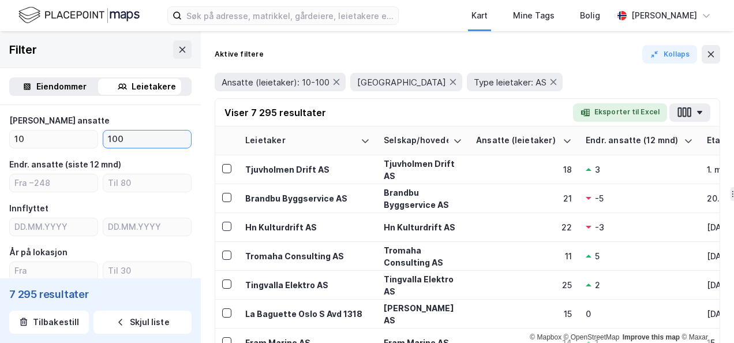
click at [118, 134] on input "100" at bounding box center [147, 138] width 88 height 17
type input "150"
click at [636, 109] on button "Eksporter til Excel" at bounding box center [620, 112] width 94 height 18
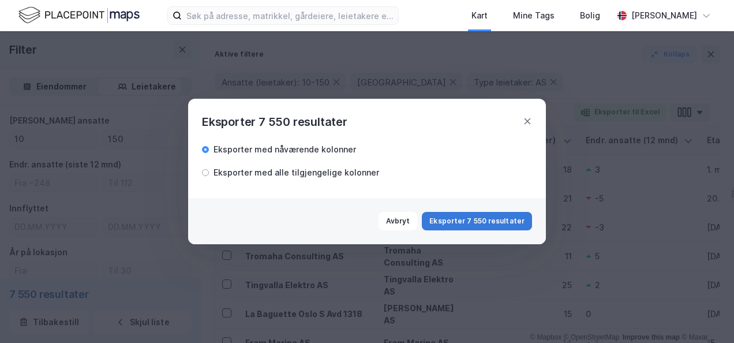
click at [483, 215] on button "Eksporter 7 550 resultater" at bounding box center [477, 221] width 110 height 18
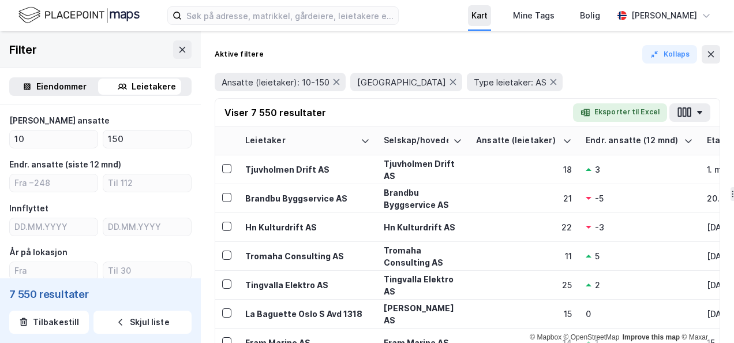
click at [479, 13] on div "Kart" at bounding box center [480, 16] width 16 height 14
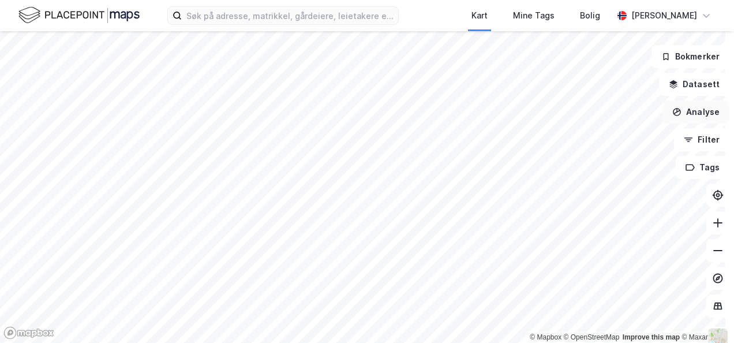
click at [685, 111] on button "Analyse" at bounding box center [696, 111] width 67 height 23
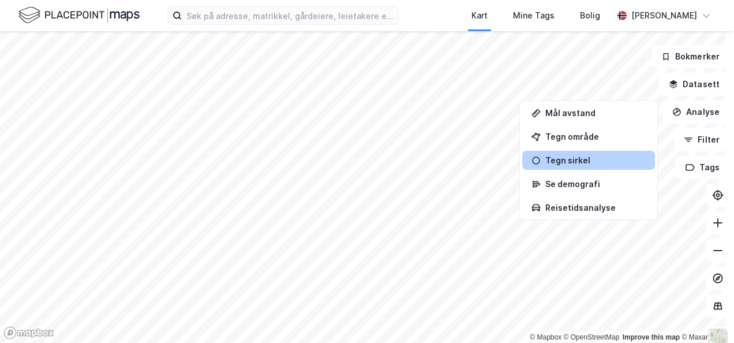
click at [551, 158] on div "Tegn sirkel" at bounding box center [596, 160] width 100 height 10
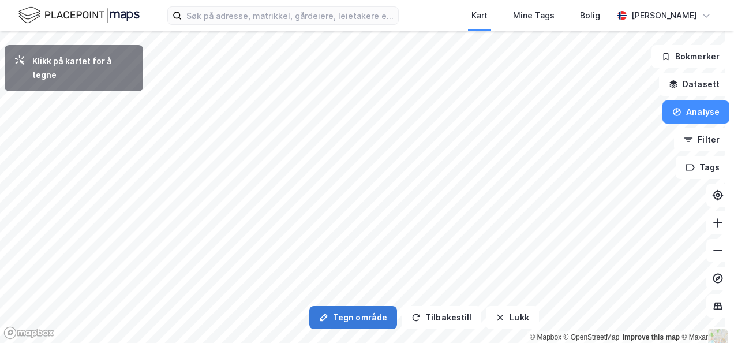
click at [345, 318] on button "Tegn område" at bounding box center [353, 317] width 88 height 23
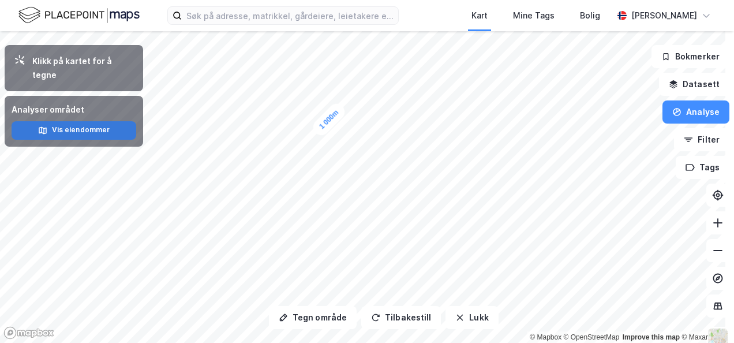
click at [65, 121] on button "Vis eiendommer" at bounding box center [74, 130] width 125 height 18
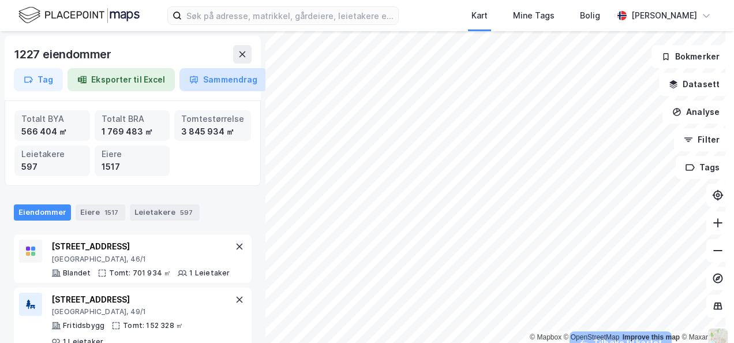
click at [222, 79] on button "Sammendrag" at bounding box center [224, 79] width 88 height 23
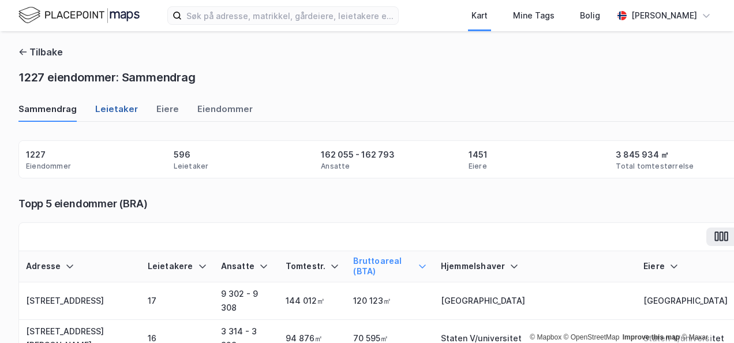
click at [102, 106] on div "Leietaker" at bounding box center [116, 112] width 43 height 19
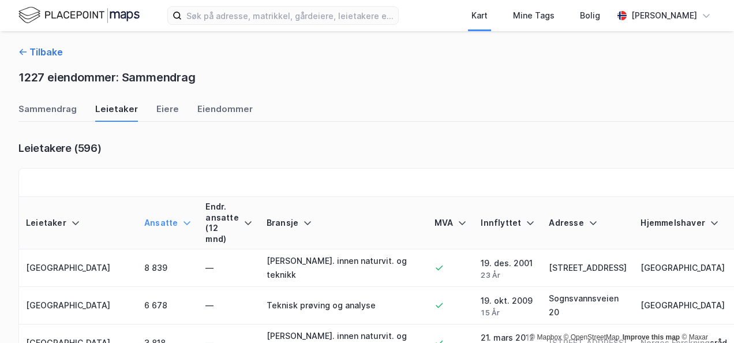
click at [38, 50] on button "Tilbake" at bounding box center [40, 52] width 44 height 14
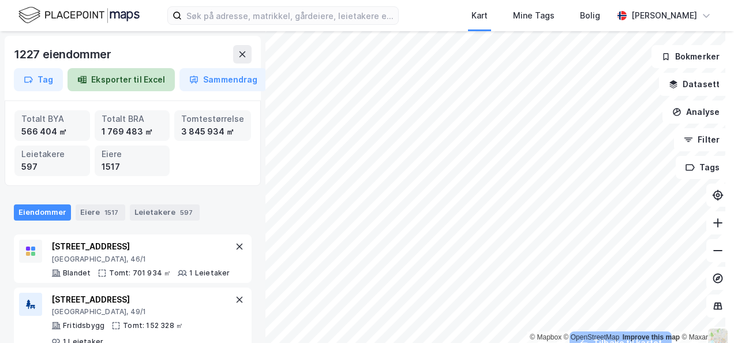
click at [120, 81] on button "Eksporter til Excel" at bounding box center [121, 79] width 107 height 23
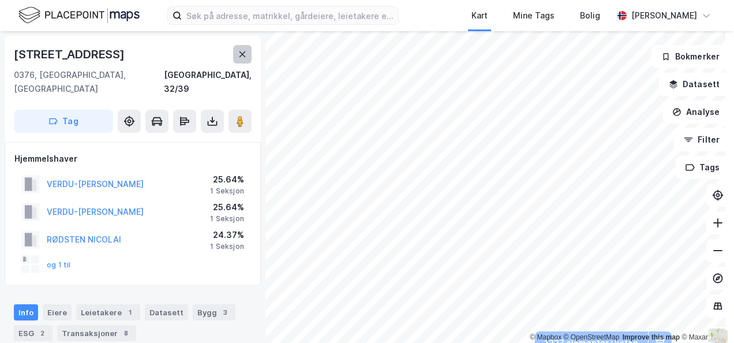
click at [242, 57] on icon at bounding box center [242, 54] width 9 height 9
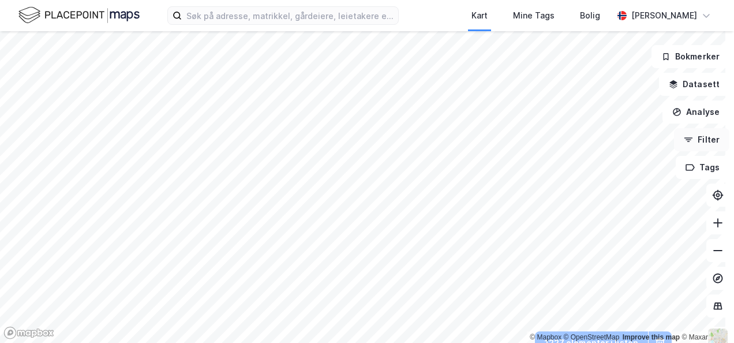
click at [695, 138] on button "Filter" at bounding box center [701, 139] width 55 height 23
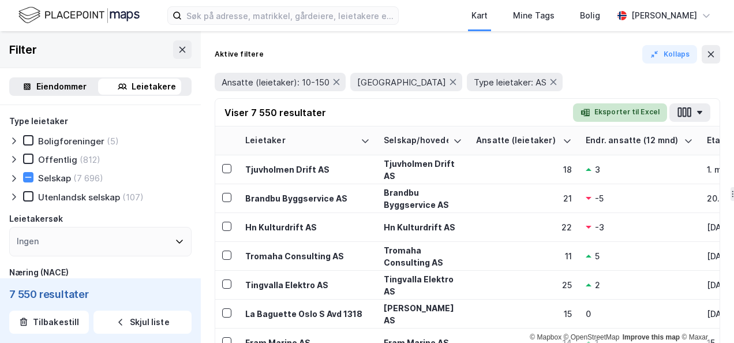
click at [632, 114] on button "Eksporter til Excel" at bounding box center [620, 112] width 94 height 18
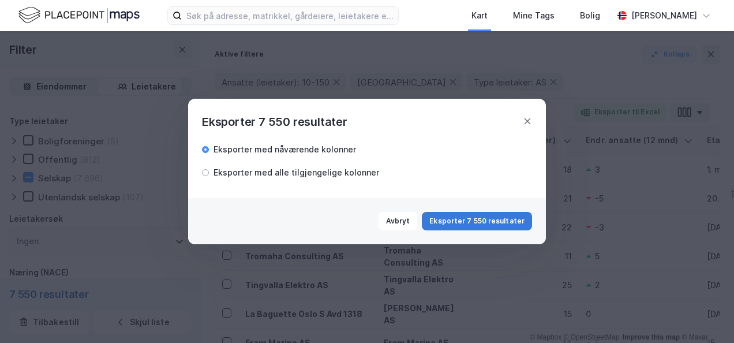
click at [472, 219] on button "Eksporter 7 550 resultater" at bounding box center [477, 221] width 110 height 18
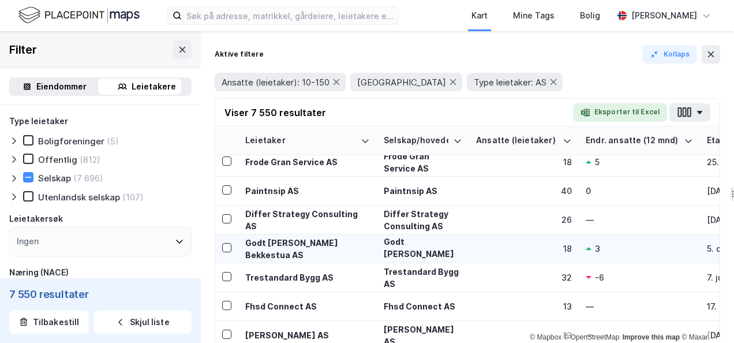
scroll to position [751, 0]
